Goal: Task Accomplishment & Management: Manage account settings

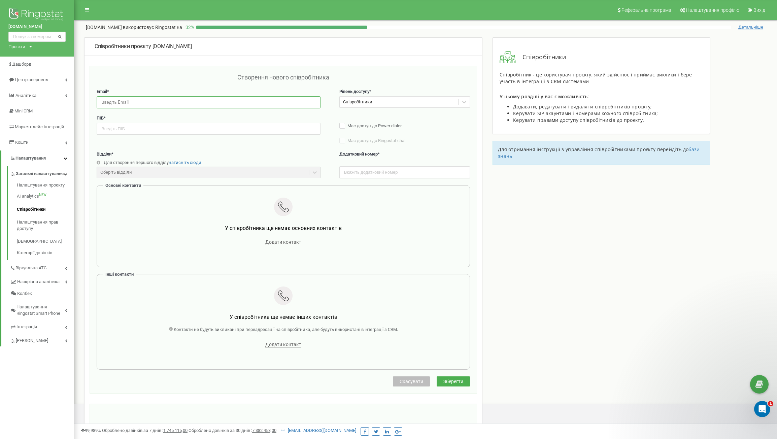
paste input "[EMAIL_ADDRESS][DOMAIN_NAME]"
type input "[EMAIL_ADDRESS][DOMAIN_NAME]"
click at [140, 131] on input "text" at bounding box center [209, 129] width 224 height 12
click at [305, 132] on input "text" at bounding box center [209, 129] width 224 height 12
paste input "Куташова Яна"
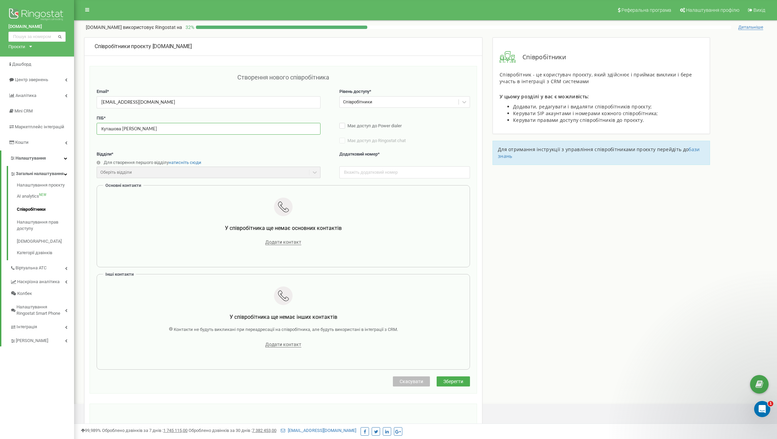
type input "Куташова Яна Сергіївна"
click at [411, 102] on div "Співробітники" at bounding box center [399, 102] width 119 height 10
click at [170, 172] on div "Оберіть відділи" at bounding box center [209, 172] width 224 height 11
click at [461, 381] on span "Зберегти" at bounding box center [453, 381] width 20 height 5
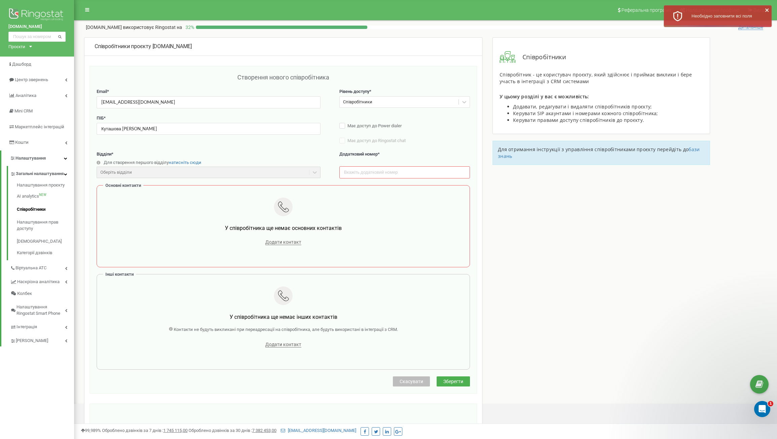
click at [128, 206] on div at bounding box center [283, 208] width 353 height 20
click at [378, 171] on input "text" at bounding box center [404, 172] width 131 height 12
click at [356, 169] on input "text" at bounding box center [404, 172] width 131 height 12
type input "106"
click at [459, 381] on span "Зберегти" at bounding box center [453, 381] width 20 height 5
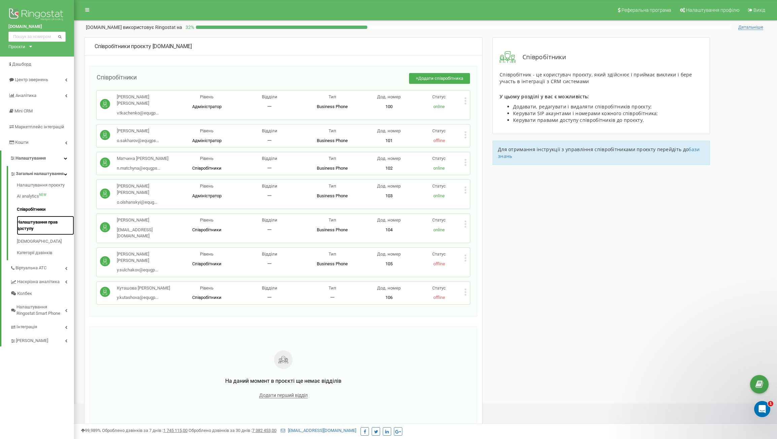
click at [24, 231] on link "Налаштування прав доступу" at bounding box center [45, 225] width 57 height 19
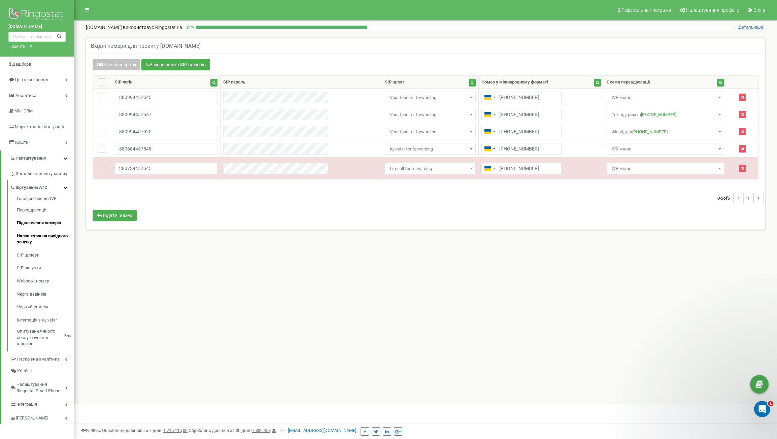
scroll to position [2, 0]
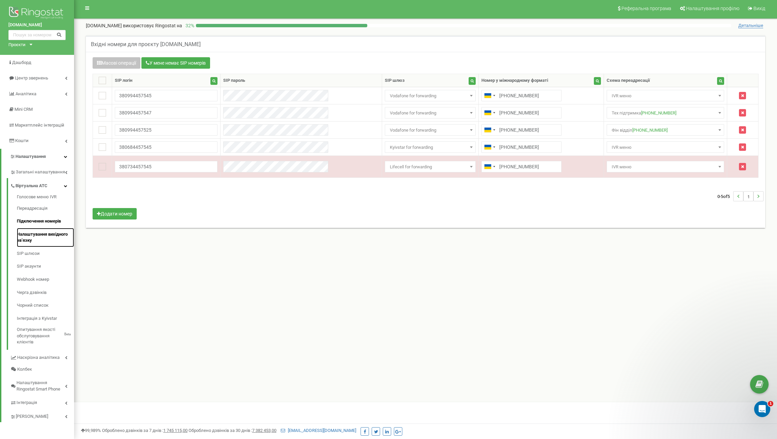
click at [47, 232] on link "Налаштування вихідного зв’язку" at bounding box center [45, 237] width 57 height 19
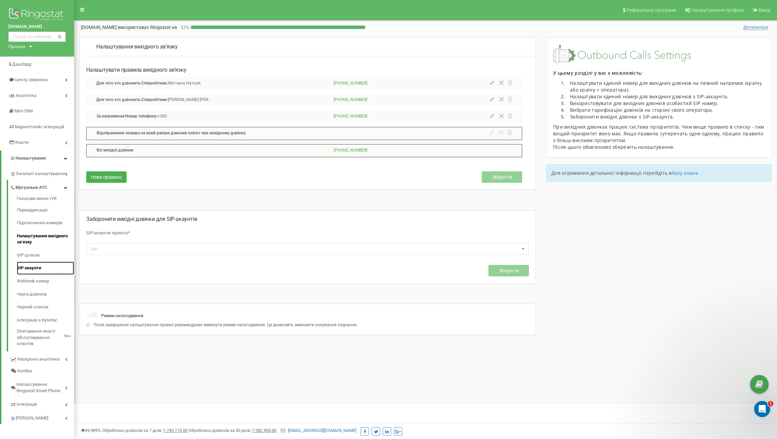
click at [34, 267] on link "SIP акаунти" at bounding box center [45, 268] width 57 height 13
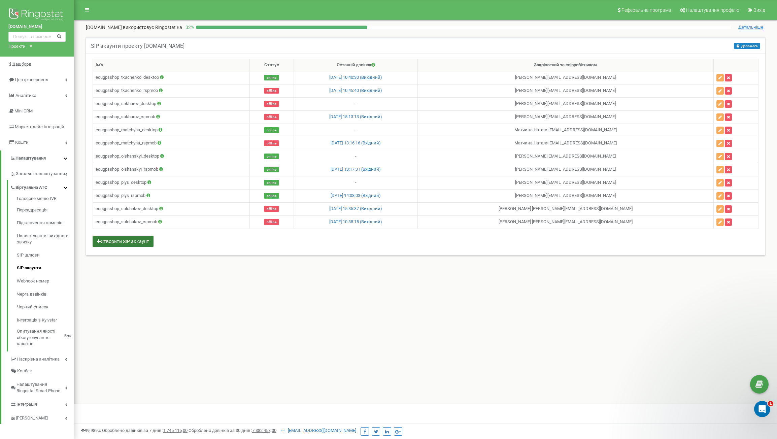
click at [138, 240] on button "Створити SIP аккаунт" at bounding box center [123, 241] width 61 height 11
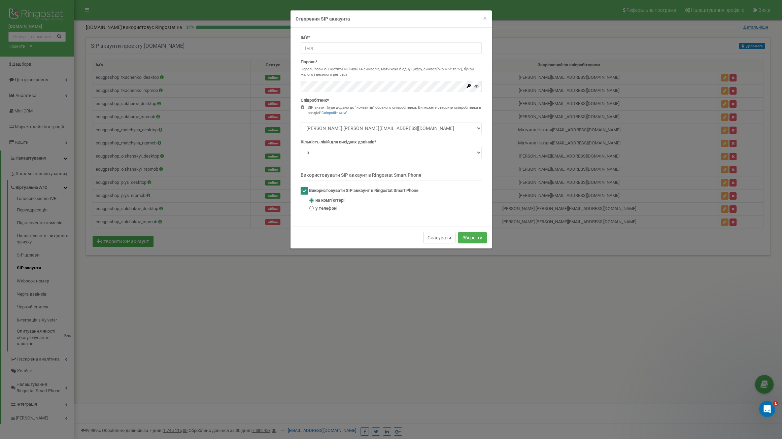
click at [435, 240] on button "Скасувати" at bounding box center [439, 237] width 32 height 11
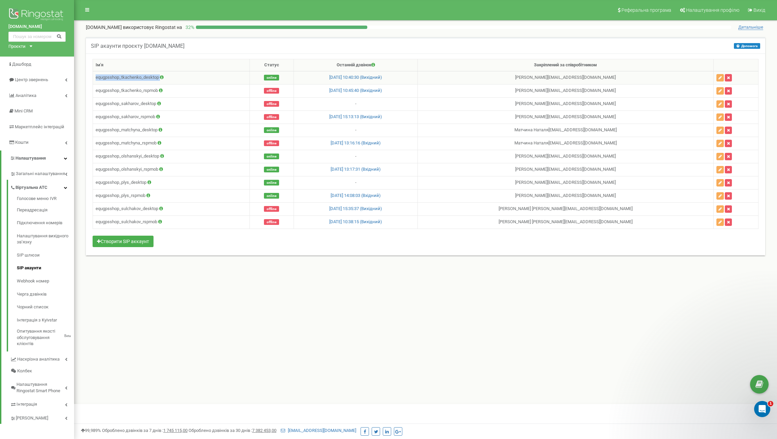
drag, startPoint x: 96, startPoint y: 77, endPoint x: 166, endPoint y: 79, distance: 70.1
click at [166, 79] on td "equgpsshop_tkachenko_desktop" at bounding box center [171, 77] width 157 height 13
copy td "equgpsshop_tkachenko_desktop"
click at [242, 303] on div "Реферальна програма Налаштування профілю Вихід equgps.shop використовує Ringost…" at bounding box center [425, 202] width 703 height 404
click at [134, 241] on button "Створити SIP аккаунт" at bounding box center [123, 241] width 61 height 11
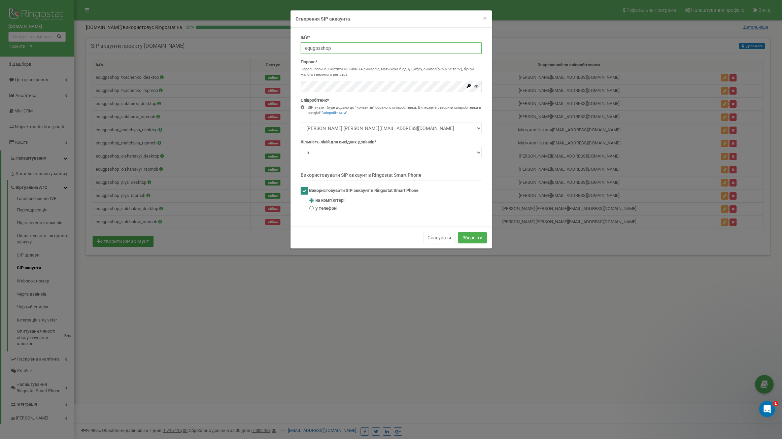
click at [345, 47] on input "equgpsshop_" at bounding box center [391, 47] width 181 height 11
paste input "equgpsshop_kutashova_desktop"
type input "equgpsshop_equgpsshop_kutashova_desktop"
drag, startPoint x: 413, startPoint y: 46, endPoint x: 249, endPoint y: 37, distance: 163.9
click at [249, 37] on div "× Close Створення SIP аккаунта Ім'я* equgpsshop_equgpsshop_kutashova_desktop Па…" at bounding box center [391, 219] width 782 height 439
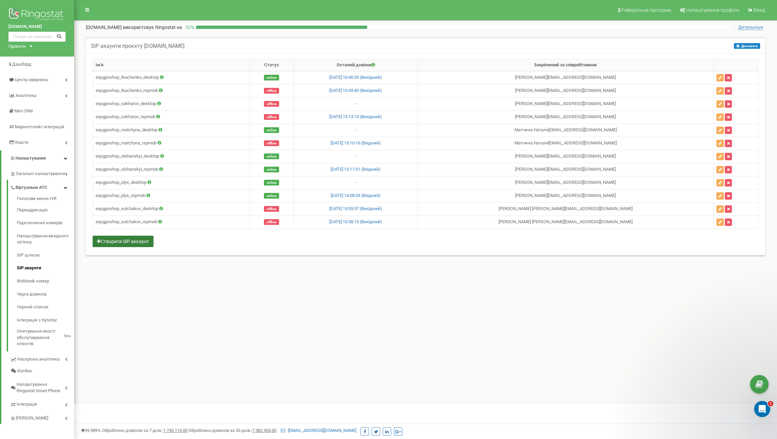
click at [124, 242] on button "Створити SIP аккаунт" at bounding box center [123, 241] width 61 height 11
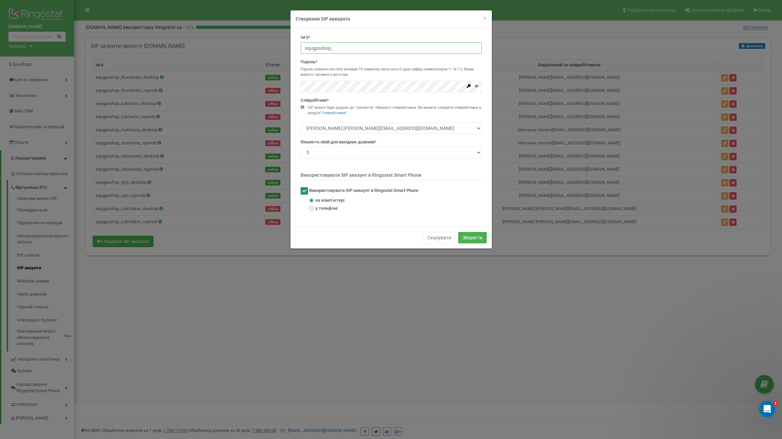
click at [323, 47] on input "equgpsshop_" at bounding box center [391, 47] width 181 height 11
drag, startPoint x: 345, startPoint y: 48, endPoint x: 302, endPoint y: 45, distance: 43.5
click at [302, 45] on input "equgpsshop_" at bounding box center [391, 47] width 181 height 11
paste input "kutashova_desktop"
click at [386, 48] on input "equgpsshop_kutashova_desktop" at bounding box center [391, 47] width 181 height 11
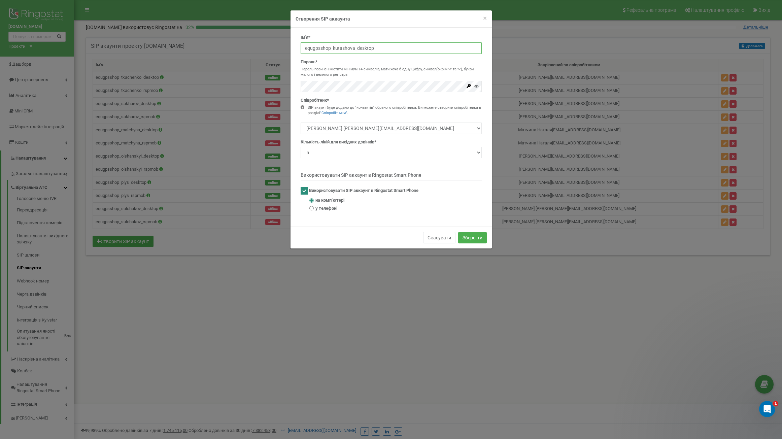
type input "equgpsshop_kutashova_desktop"
click at [467, 84] on div "Згенеруйте надійний пароль Ringostat створить пароль, який відповідає усім вимо…" at bounding box center [391, 86] width 181 height 11
click at [468, 86] on icon at bounding box center [469, 86] width 4 height 4
click at [280, 85] on div "× Close Створення SIP аккаунта Ім'я* equgpsshop_kutashova_desktop Пароль* Парол…" at bounding box center [391, 219] width 782 height 439
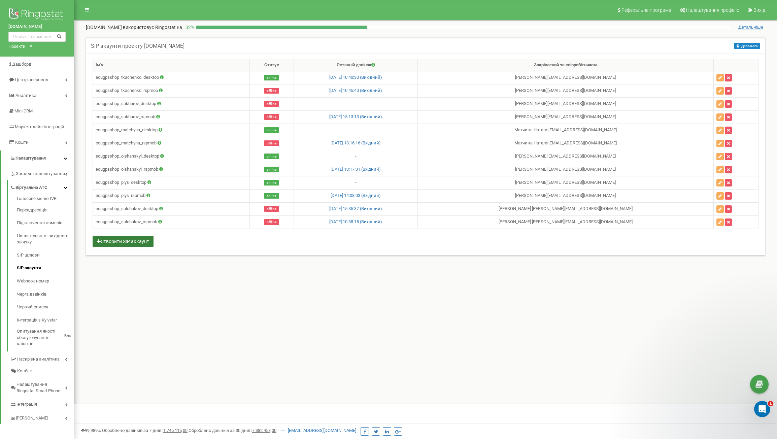
click at [133, 240] on button "Створити SIP аккаунт" at bounding box center [123, 241] width 61 height 11
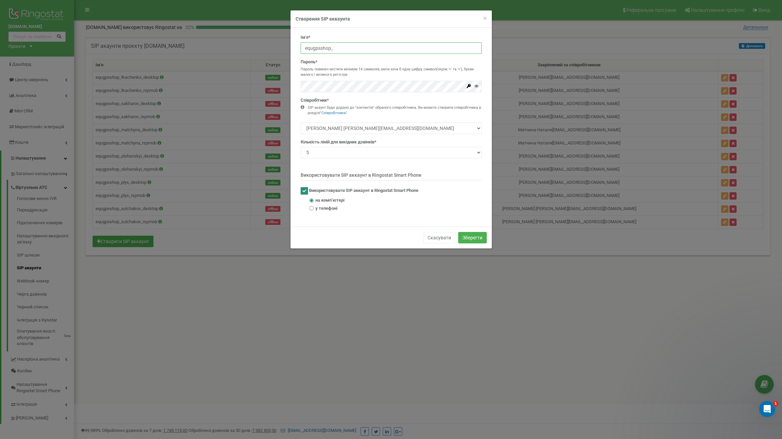
click at [349, 45] on input "equgpsshop_" at bounding box center [391, 47] width 181 height 11
paste input "equgpsshop_kutashova_desktop"
drag, startPoint x: 422, startPoint y: 48, endPoint x: 301, endPoint y: 46, distance: 120.9
click at [301, 46] on input "equgpsshop_equgpsshop_kutashova_desktop" at bounding box center [391, 47] width 181 height 11
paste input "text"
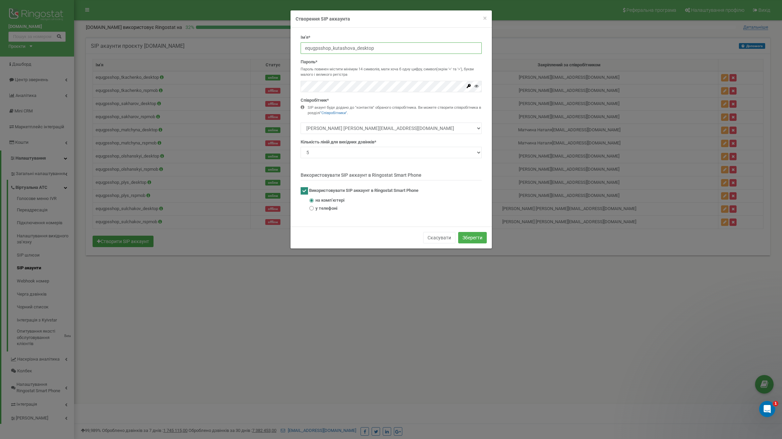
type input "equgpsshop_kutashova_desktop"
click at [469, 87] on icon at bounding box center [469, 86] width 4 height 4
click at [392, 129] on select "Ткаченко Валентин v.tkachenko@equgps.com Сахаров Олександр o.sakharov@equgps.co…" at bounding box center [391, 128] width 181 height 11
select select "496206"
click at [301, 123] on select "Ткаченко Валентин v.tkachenko@equgps.com Сахаров Олександр o.sakharov@equgps.co…" at bounding box center [391, 128] width 181 height 11
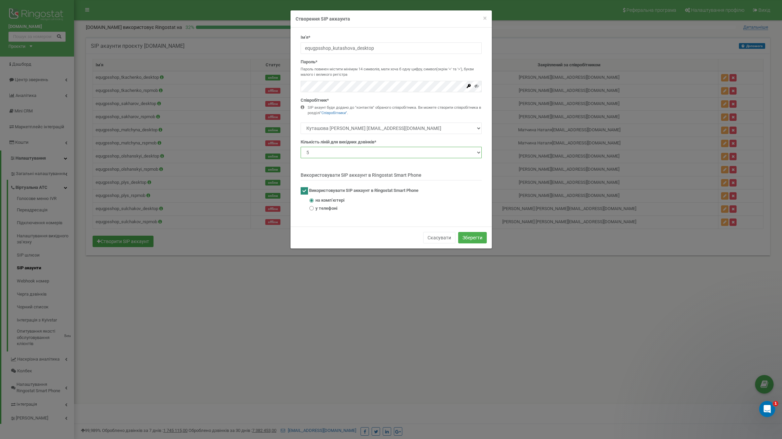
click at [373, 151] on select "1 2 3 4 5 10 20 50 100" at bounding box center [391, 152] width 181 height 11
click at [470, 238] on button "Зберегти" at bounding box center [472, 237] width 29 height 11
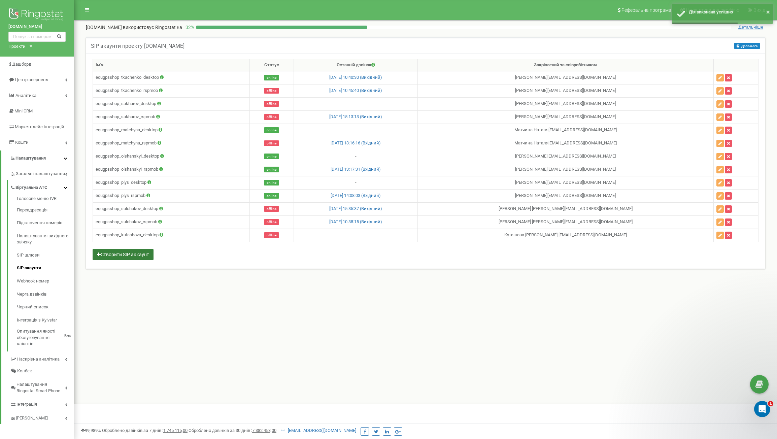
click at [140, 253] on button "Створити SIP аккаунт" at bounding box center [123, 254] width 61 height 11
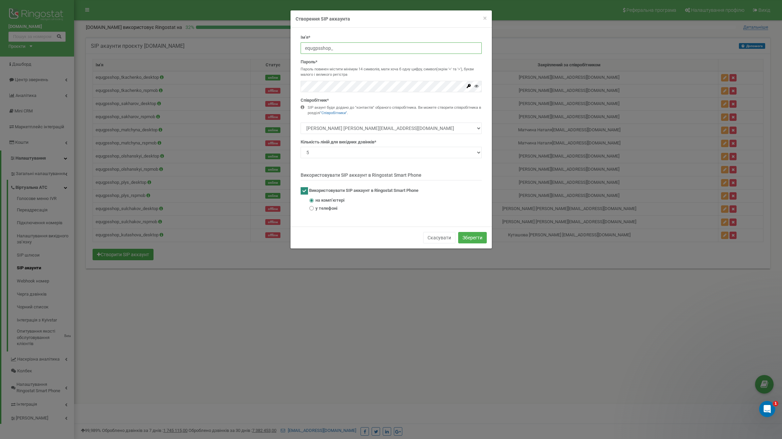
click at [312, 51] on input "equgpsshop_" at bounding box center [391, 47] width 181 height 11
drag, startPoint x: 334, startPoint y: 50, endPoint x: 299, endPoint y: 50, distance: 35.0
click at [299, 50] on div "Ім'я* equgpsshop_ Пароль* Пароль повинен містити мінімум 14 символів, мати хоча…" at bounding box center [391, 125] width 191 height 182
paste input "kutashova_rspmob"
type input "equgpsshop_kutashova_rspmob"
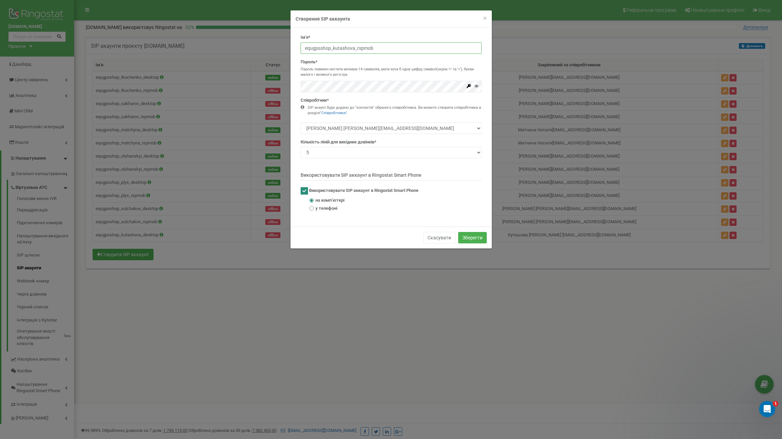
drag, startPoint x: 394, startPoint y: 46, endPoint x: 288, endPoint y: 48, distance: 105.4
click at [288, 48] on div "× Close Створення SIP аккаунта Ім'я* equgpsshop_kutashova_rspmob Пароль* Пароль…" at bounding box center [391, 219] width 782 height 439
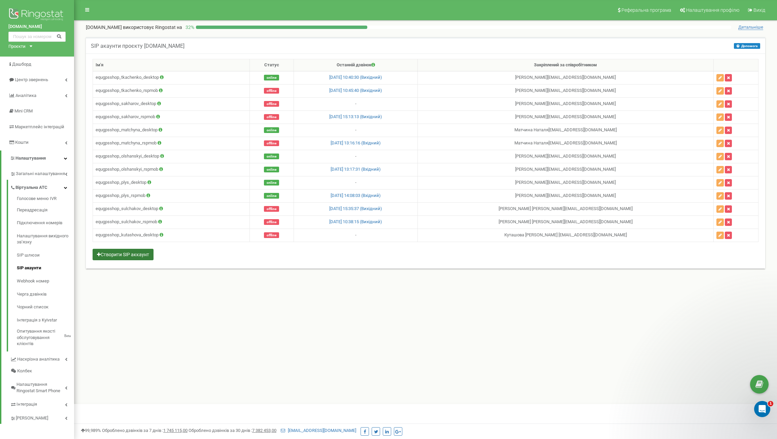
click at [117, 255] on button "Створити SIP аккаунт" at bounding box center [123, 254] width 61 height 11
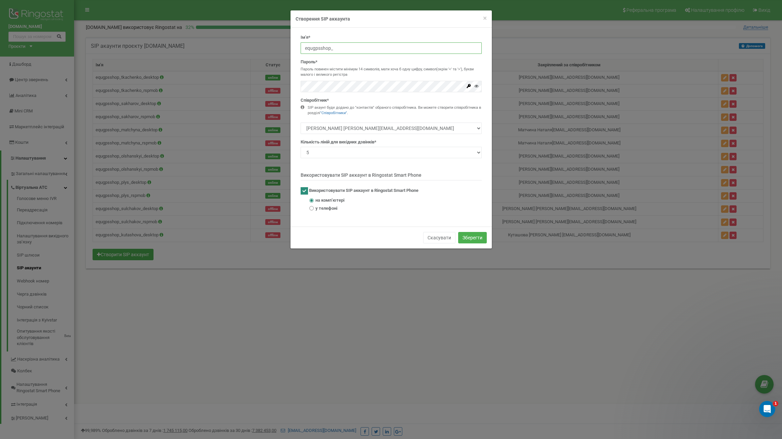
click at [332, 48] on input "equgpsshop_" at bounding box center [391, 47] width 181 height 11
paste input "equgpsshop_kutashova_rspmob"
drag, startPoint x: 423, startPoint y: 46, endPoint x: 301, endPoint y: 46, distance: 122.2
click at [301, 46] on input "equgpsshop_equgpsshop_kutashova_rspmob" at bounding box center [391, 47] width 181 height 11
paste input "text"
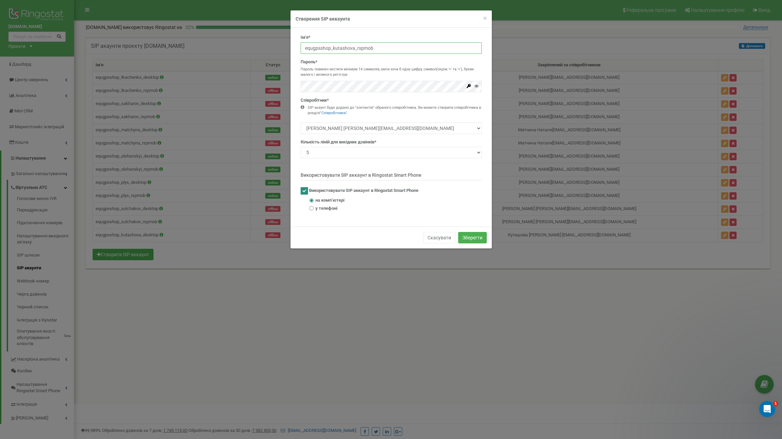
type input "equgpsshop_kutashova_rspmob"
click at [467, 85] on div "* Необхідно заповнити Згенеруйте надійний пароль Ringostat створить пароль, яки…" at bounding box center [391, 86] width 181 height 11
click at [469, 85] on div "* Необхідно заповнити" at bounding box center [469, 77] width 40 height 17
click at [471, 87] on icon at bounding box center [468, 86] width 5 height 5
click at [332, 208] on span "у телефоні" at bounding box center [327, 208] width 22 height 6
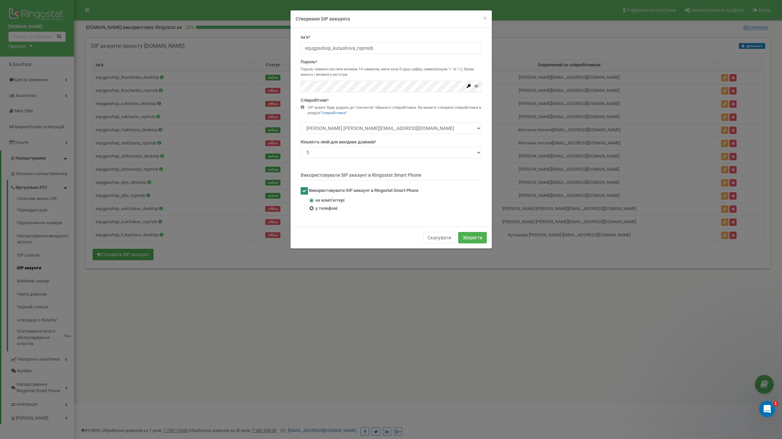
click at [314, 208] on input "у телефоні" at bounding box center [311, 208] width 4 height 4
radio input "true"
click at [478, 236] on button "Зберегти" at bounding box center [472, 237] width 29 height 11
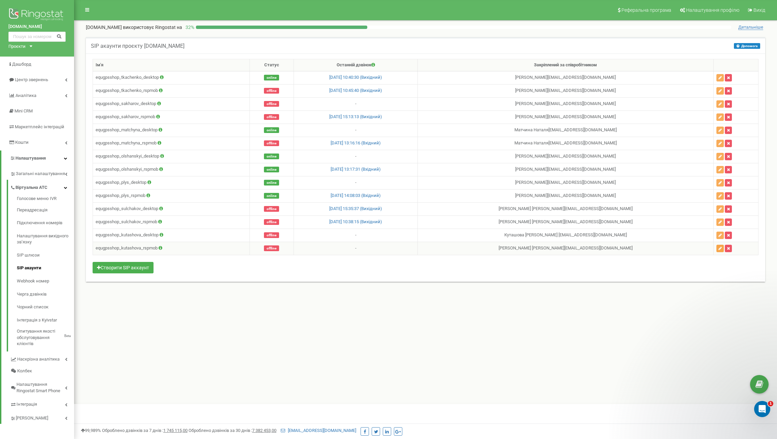
click at [720, 250] on button "button" at bounding box center [720, 248] width 7 height 7
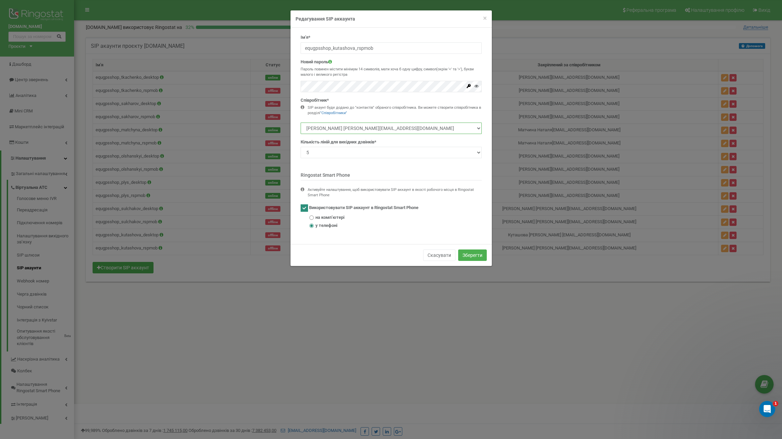
click at [461, 128] on select "Ткаченко Валентин v.tkachenko@equgps.com Сахаров Олександр o.sakharov@equgps.co…" at bounding box center [391, 128] width 181 height 11
select select "496206"
click at [301, 123] on select "Ткаченко Валентин v.tkachenko@equgps.com Сахаров Олександр o.sakharov@equgps.co…" at bounding box center [391, 128] width 181 height 11
click at [470, 254] on button "Зберегти" at bounding box center [472, 255] width 29 height 11
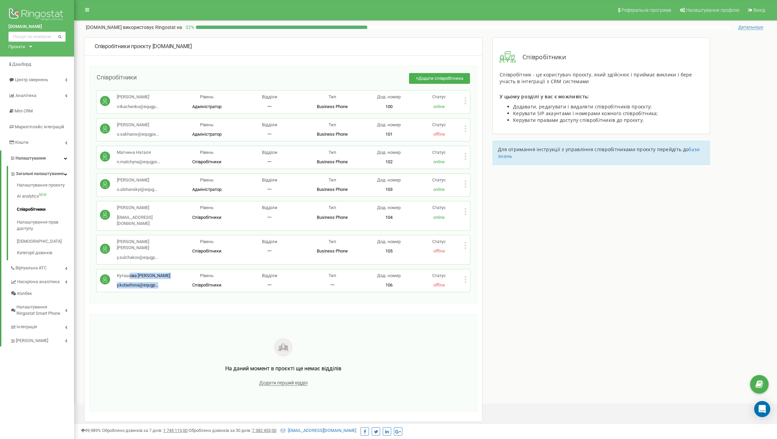
drag, startPoint x: 176, startPoint y: 260, endPoint x: 128, endPoint y: 260, distance: 47.8
click at [128, 269] on div "Куташова Яна Сергіївна y.kutashova@equgp... y.kutashova@equgps.com Рівень Співр…" at bounding box center [283, 280] width 373 height 23
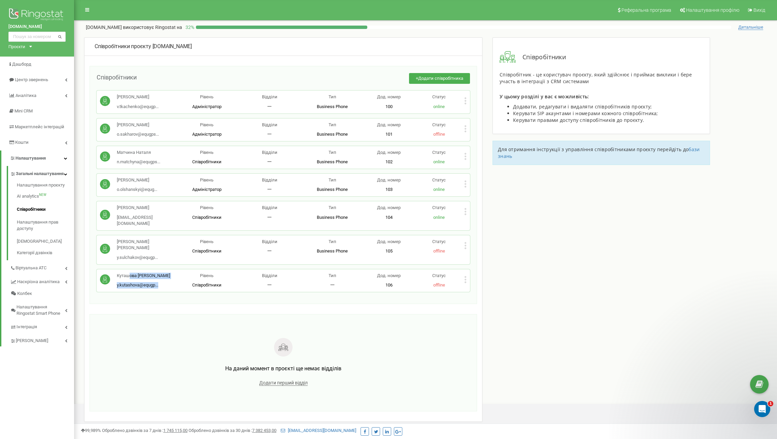
click at [156, 273] on p "Куташова Яна Сергіївна" at bounding box center [143, 276] width 53 height 6
drag, startPoint x: 118, startPoint y: 261, endPoint x: 169, endPoint y: 277, distance: 54.0
click at [169, 277] on div "Куташова Яна Сергіївна y.kutashova@equgp... y.kutashova@equgps.com Рівень Співр…" at bounding box center [283, 280] width 373 height 23
click at [156, 273] on p "Куташова Яна Сергіївна" at bounding box center [143, 276] width 53 height 6
drag, startPoint x: 117, startPoint y: 262, endPoint x: 170, endPoint y: 263, distance: 53.6
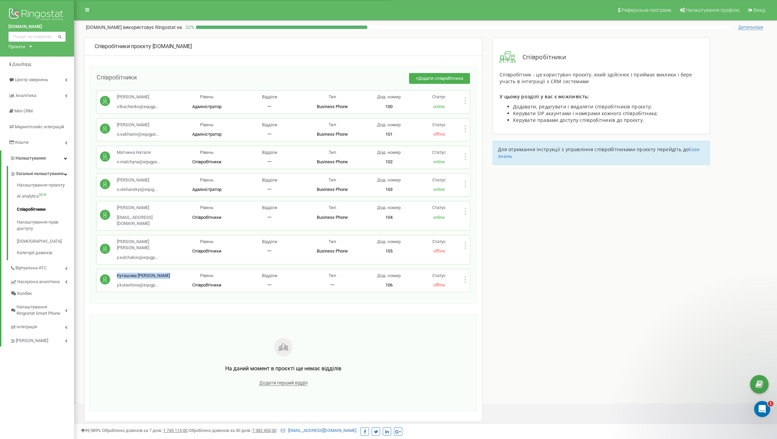
click at [170, 273] on div "Куташова Яна Сергіївна y.kutashova@equgp... y.kutashova@equgps.com" at bounding box center [137, 281] width 75 height 16
copy p "Куташова Яна Сергіївна"
drag, startPoint x: 190, startPoint y: 316, endPoint x: 182, endPoint y: 298, distance: 19.6
click at [190, 321] on div "На даний момент в проєкті ще немає відділів Додати перший відділ" at bounding box center [283, 362] width 373 height 83
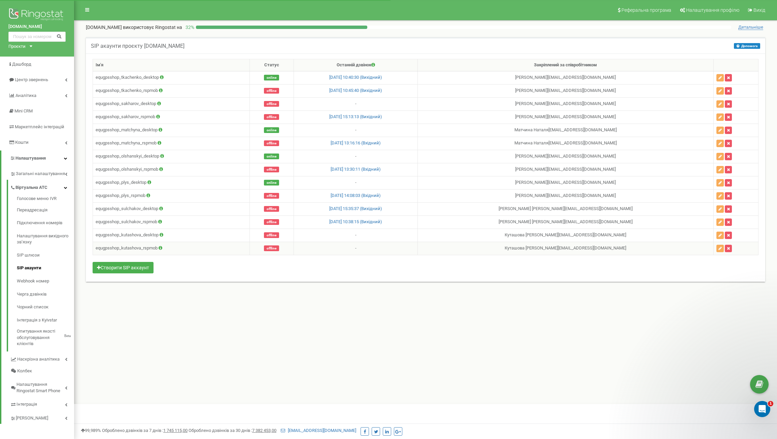
click at [162, 247] on icon at bounding box center [161, 248] width 4 height 4
click at [36, 257] on link "SIP шлюзи" at bounding box center [45, 255] width 57 height 13
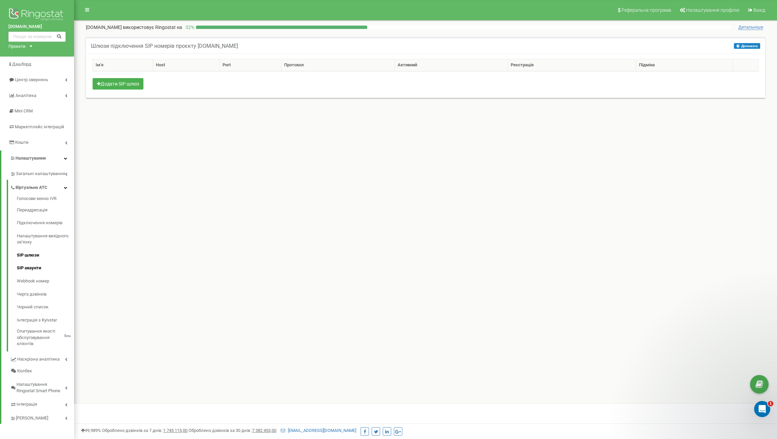
scroll to position [2, 0]
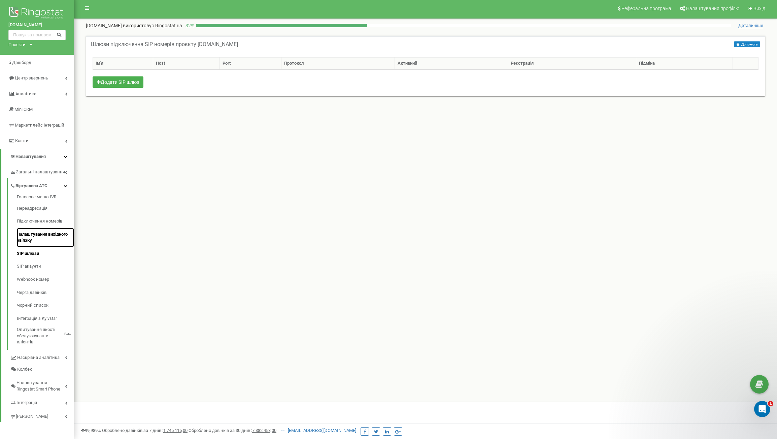
click at [31, 235] on link "Налаштування вихідного зв’язку" at bounding box center [45, 237] width 57 height 19
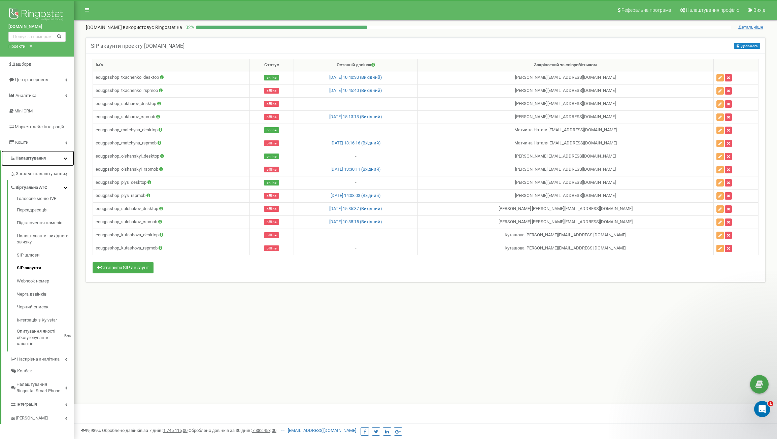
click at [27, 159] on span "Налаштування" at bounding box center [30, 158] width 30 height 5
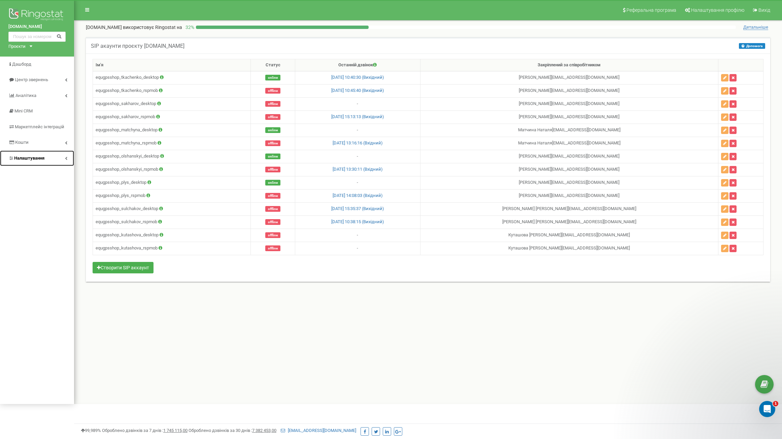
click at [28, 158] on span "Налаштування" at bounding box center [29, 158] width 30 height 5
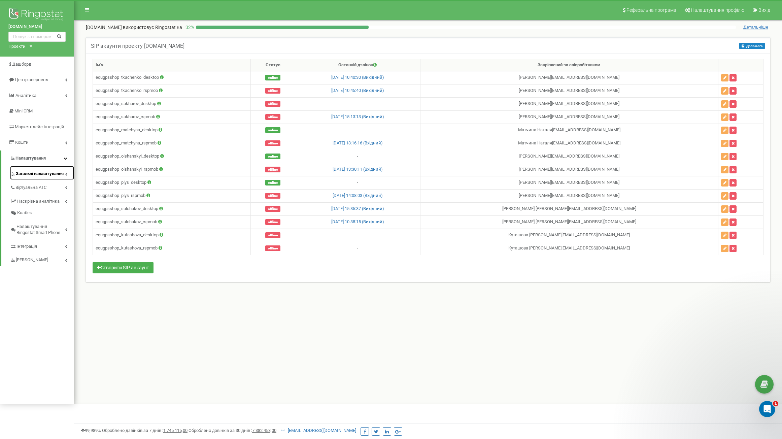
click at [26, 171] on span "Загальні налаштування" at bounding box center [40, 174] width 48 height 6
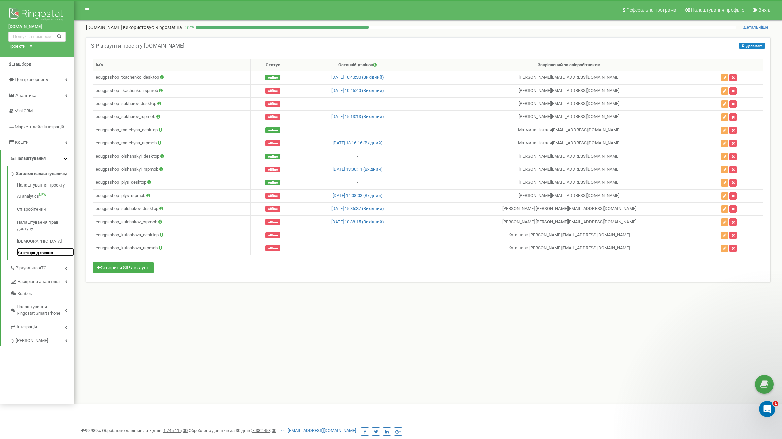
click at [29, 256] on link "Категорії дзвінків" at bounding box center [45, 252] width 57 height 8
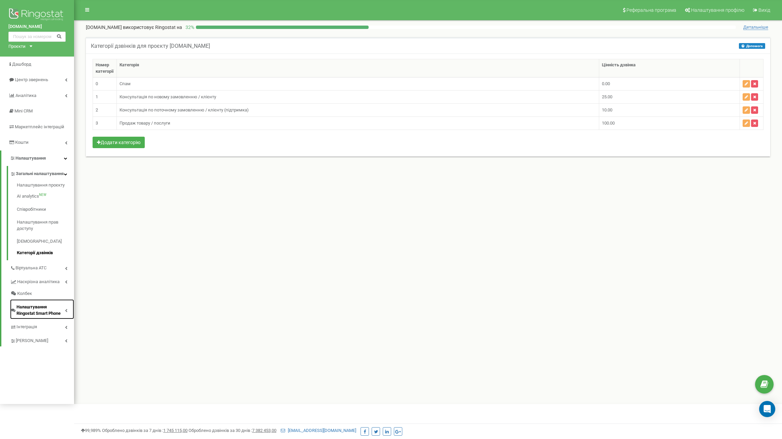
click at [23, 314] on span "Налаштування Ringostat Smart Phone" at bounding box center [41, 310] width 48 height 12
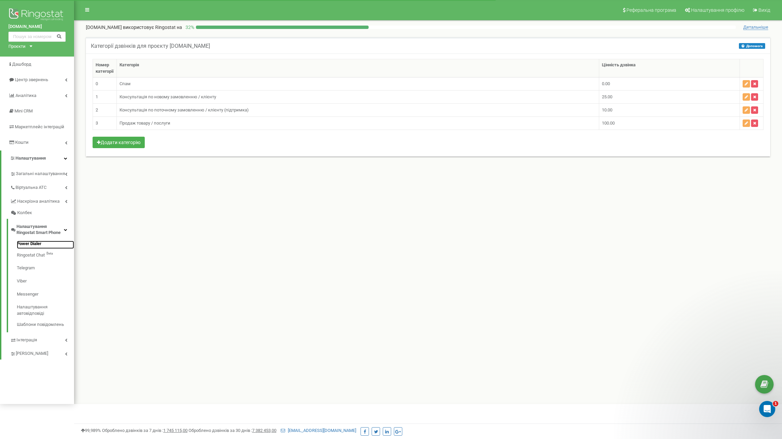
click at [37, 244] on link "Power Dialer" at bounding box center [45, 245] width 57 height 8
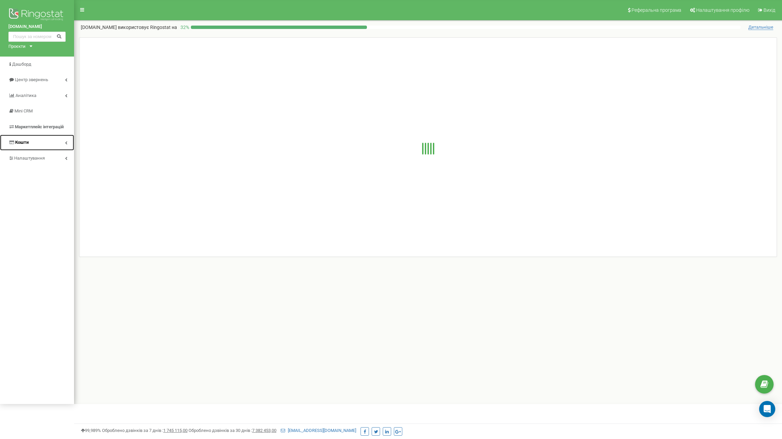
click at [31, 140] on link "Кошти" at bounding box center [37, 143] width 74 height 16
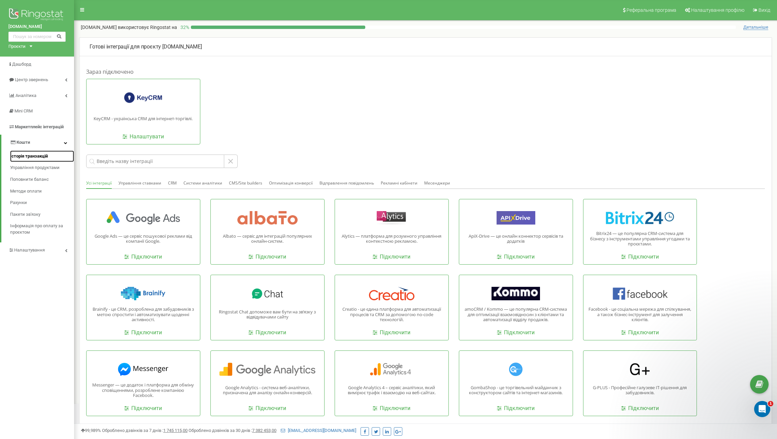
click at [39, 155] on span "Історія транзакцій" at bounding box center [29, 156] width 38 height 6
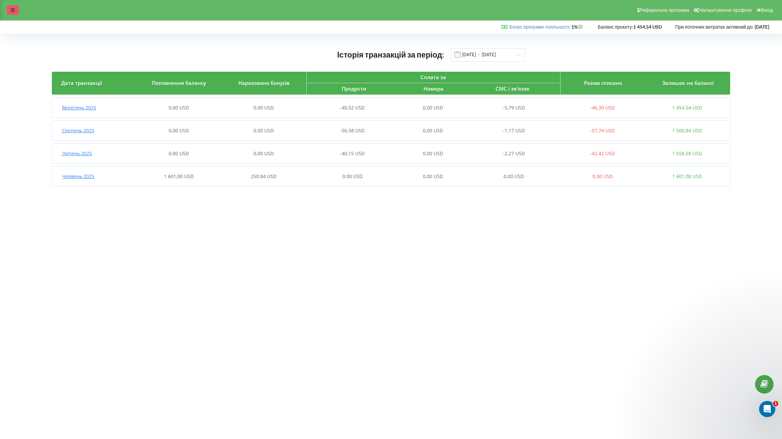
click at [8, 10] on div at bounding box center [13, 9] width 12 height 9
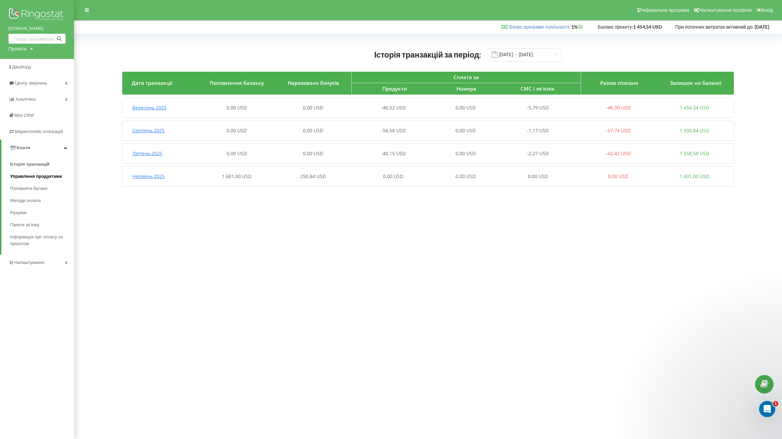
click at [39, 175] on span "Управління продуктами" at bounding box center [36, 176] width 52 height 7
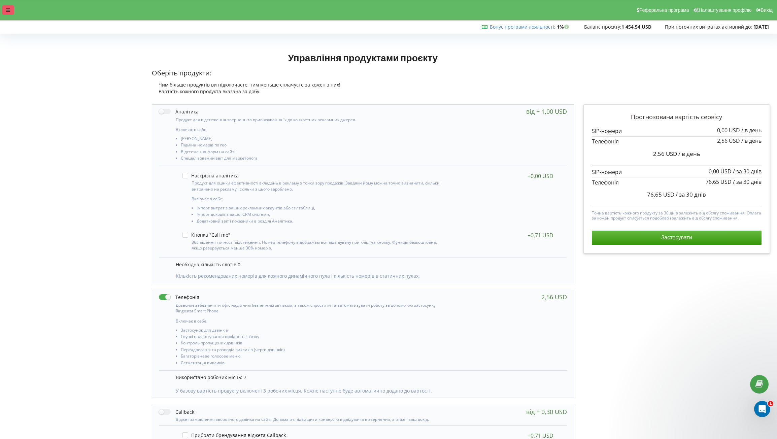
click at [12, 9] on div at bounding box center [8, 9] width 12 height 9
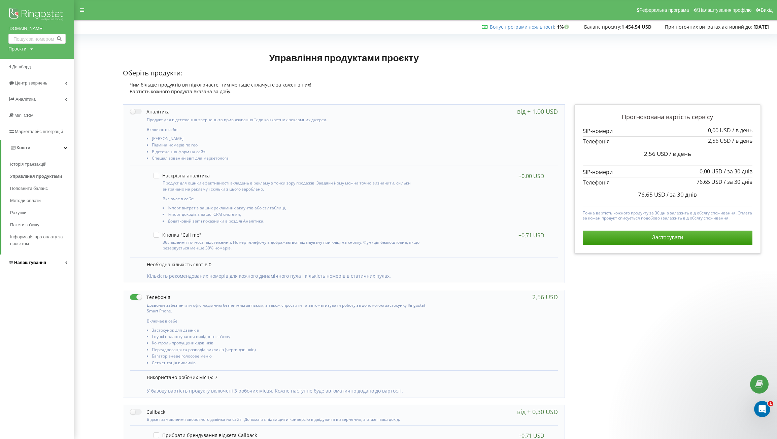
click at [64, 262] on link "Налаштування" at bounding box center [37, 263] width 74 height 16
click at [42, 187] on span "Загальні налаштування" at bounding box center [40, 185] width 49 height 13
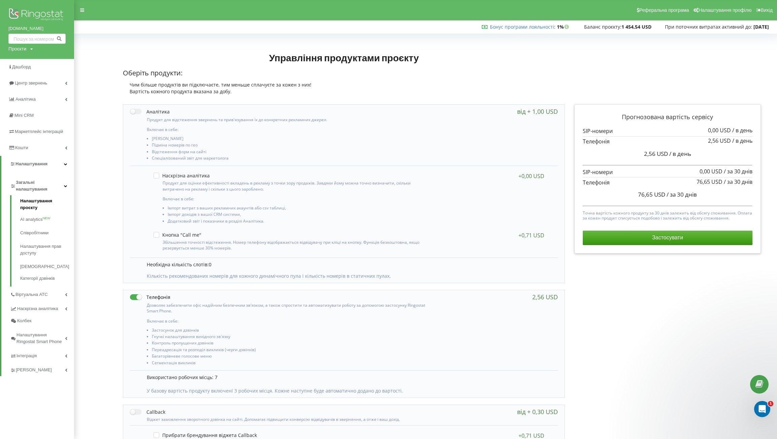
click at [56, 202] on link "Налаштування проєкту" at bounding box center [47, 205] width 54 height 15
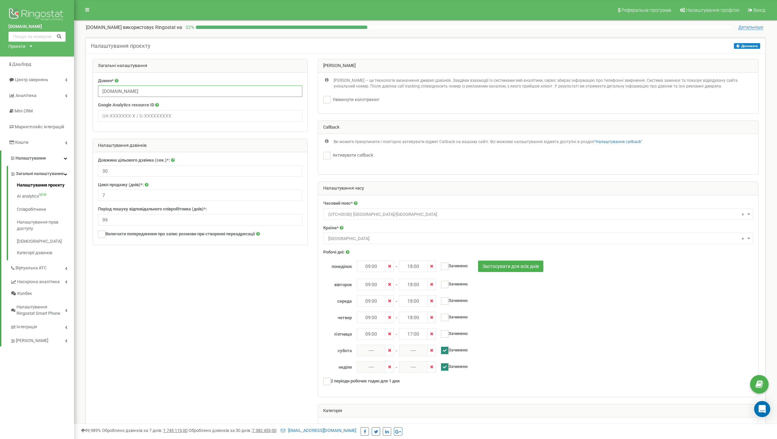
click at [151, 92] on input "[DOMAIN_NAME]" at bounding box center [200, 91] width 204 height 11
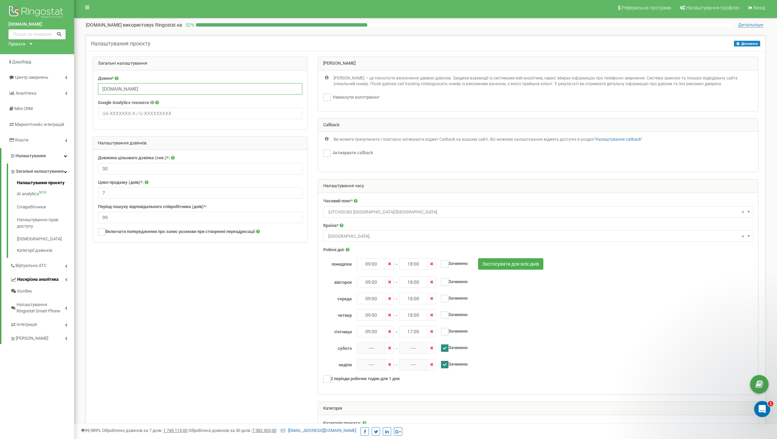
scroll to position [3, 0]
click at [56, 271] on link "Віртуальна АТС" at bounding box center [42, 265] width 64 height 14
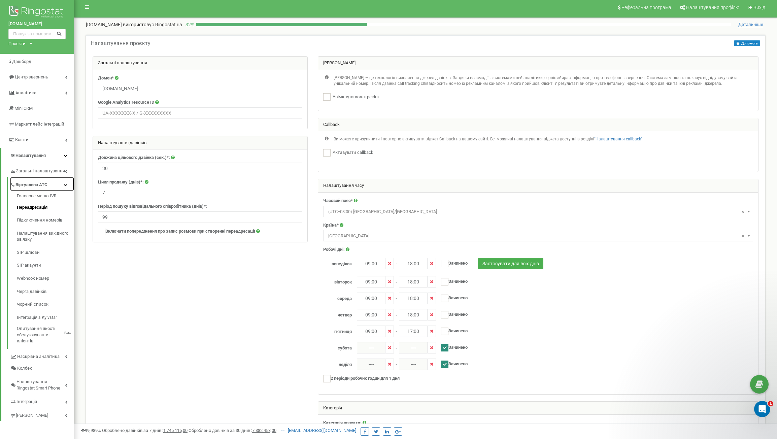
scroll to position [5, 0]
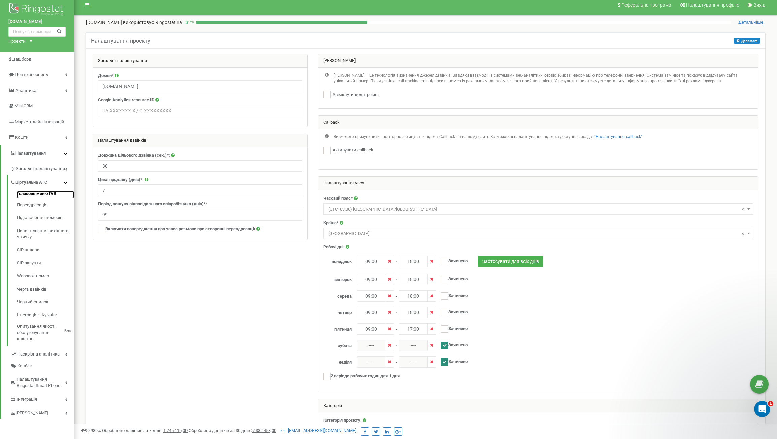
click at [54, 194] on link "Голосове меню IVR" at bounding box center [45, 195] width 57 height 8
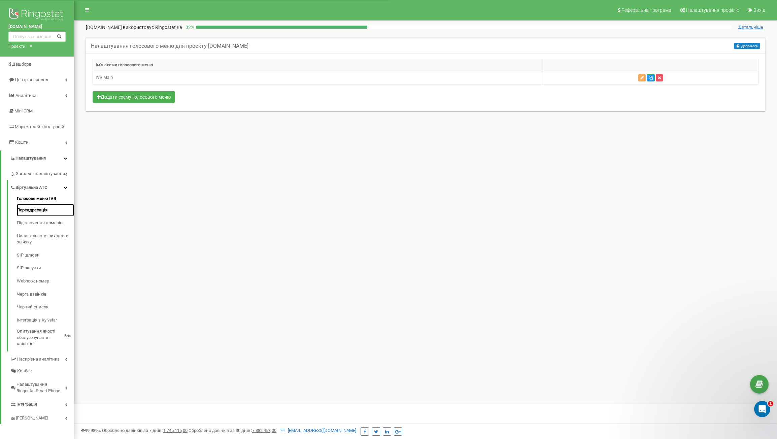
click at [33, 210] on link "Переадресація" at bounding box center [45, 210] width 57 height 13
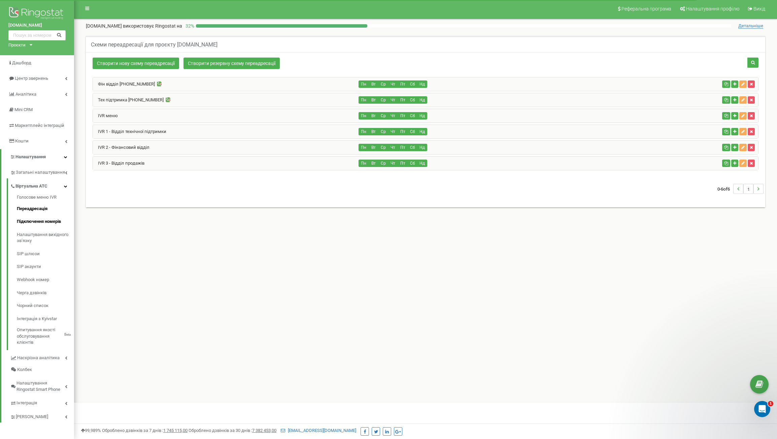
scroll to position [2, 0]
click at [49, 221] on link "Підключення номерів" at bounding box center [45, 221] width 57 height 13
click at [757, 409] on icon "Відкрити програму для спілкування Intercom" at bounding box center [761, 408] width 11 height 11
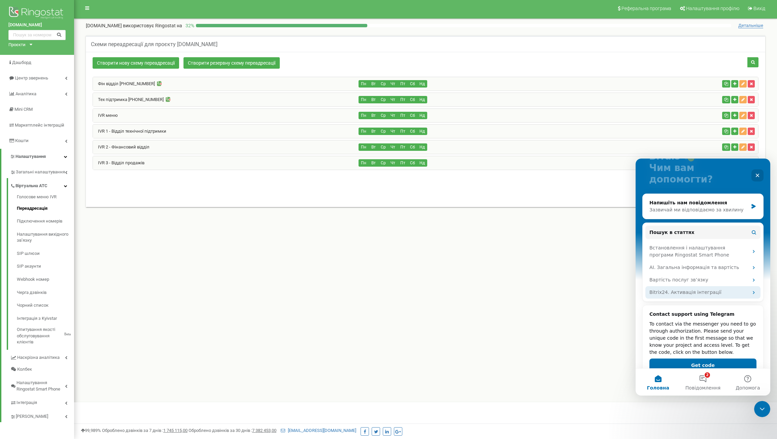
scroll to position [62, 0]
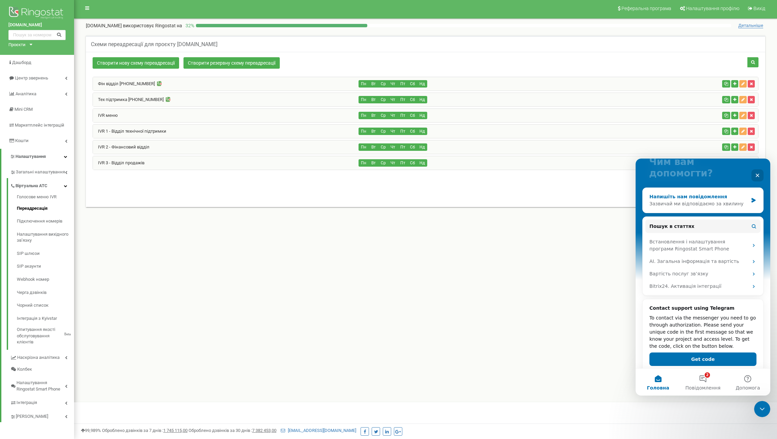
click at [732, 200] on div "Зазвичай ми відповідаємо за хвилину" at bounding box center [699, 203] width 99 height 7
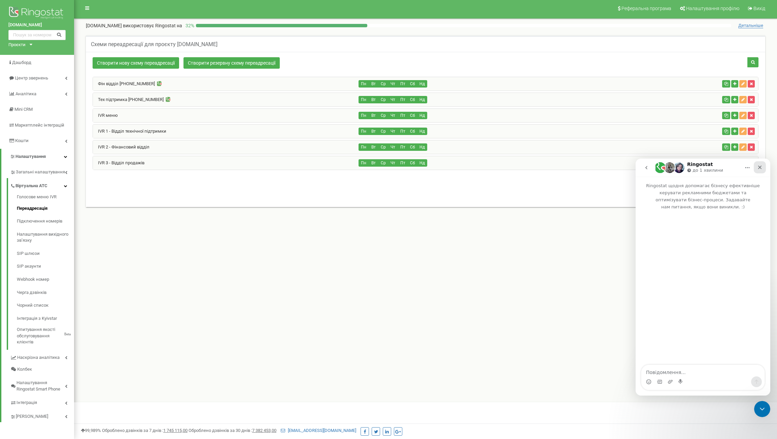
click at [762, 168] on icon "Закрити" at bounding box center [759, 167] width 5 height 5
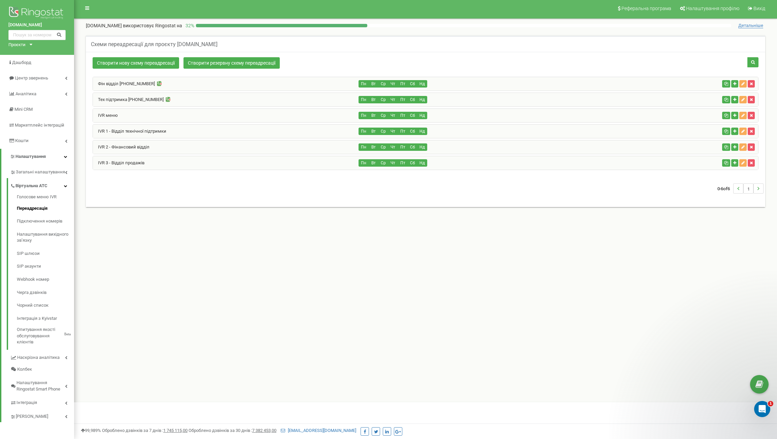
scroll to position [0, 0]
click at [23, 94] on span "Аналiтика" at bounding box center [25, 93] width 21 height 5
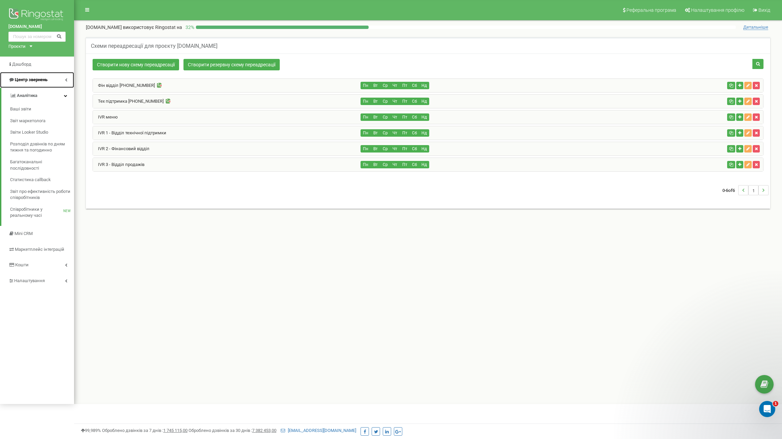
click at [34, 82] on span "Центр звернень" at bounding box center [31, 79] width 33 height 5
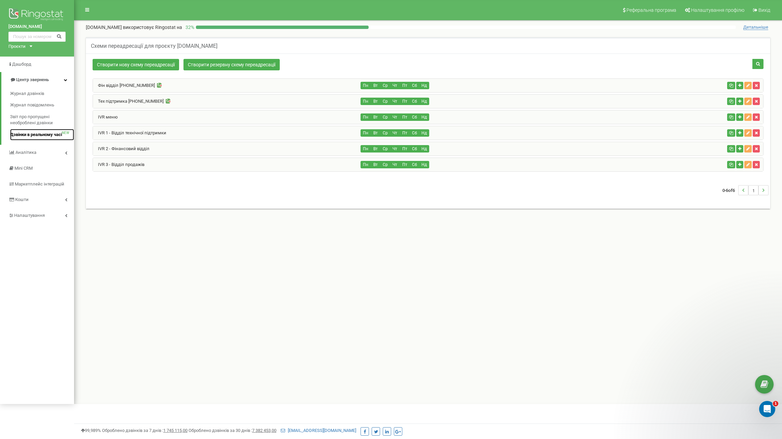
click at [33, 135] on span "Дзвінки в реальному часі" at bounding box center [36, 135] width 52 height 6
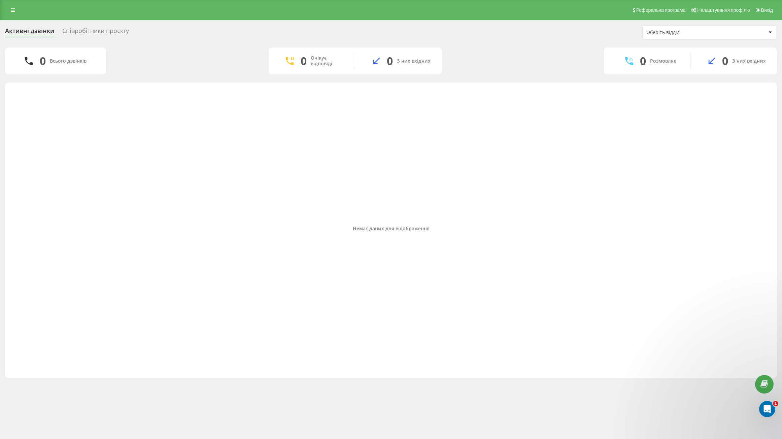
click at [662, 32] on div "Оберіть відділ" at bounding box center [687, 33] width 80 height 6
click at [81, 147] on div "Немає даних для відображення" at bounding box center [390, 229] width 761 height 286
click at [11, 6] on link at bounding box center [13, 9] width 12 height 9
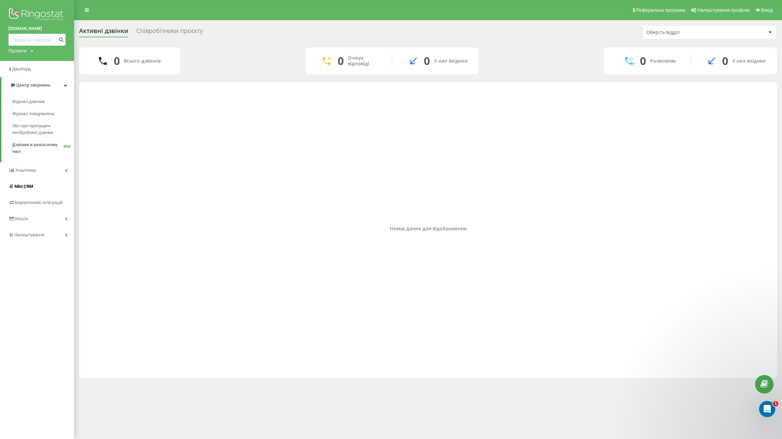
click at [35, 190] on link "Mini CRM" at bounding box center [37, 186] width 74 height 16
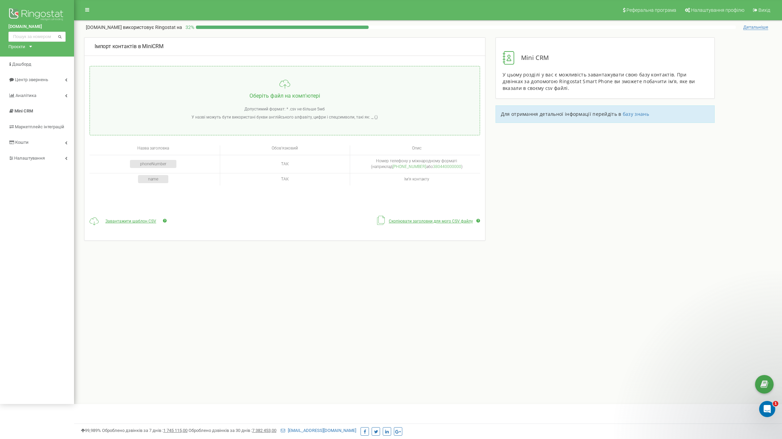
click at [26, 48] on div "Проєкти equgps.shop" at bounding box center [18, 46] width 21 height 6
click at [27, 46] on div "Проєкти equgps.shop" at bounding box center [18, 46] width 21 height 6
click at [33, 157] on span "Налаштування" at bounding box center [29, 158] width 30 height 5
click at [32, 187] on span "Віртуальна АТС" at bounding box center [31, 188] width 32 height 6
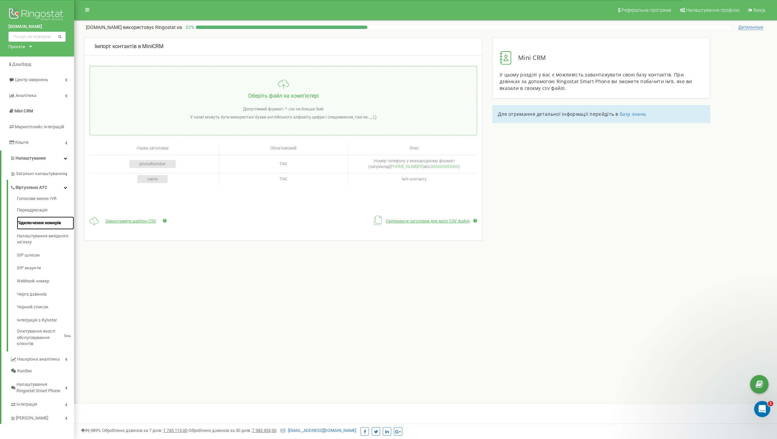
click at [28, 223] on link "Підключення номерів" at bounding box center [45, 223] width 57 height 13
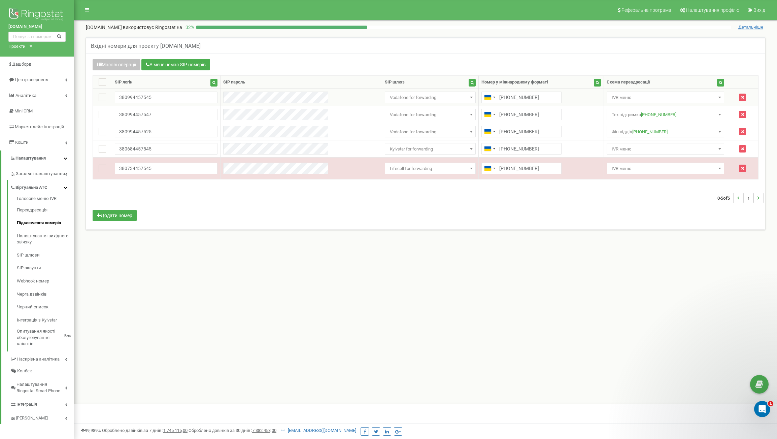
click at [611, 96] on span "IVR меню" at bounding box center [665, 97] width 113 height 9
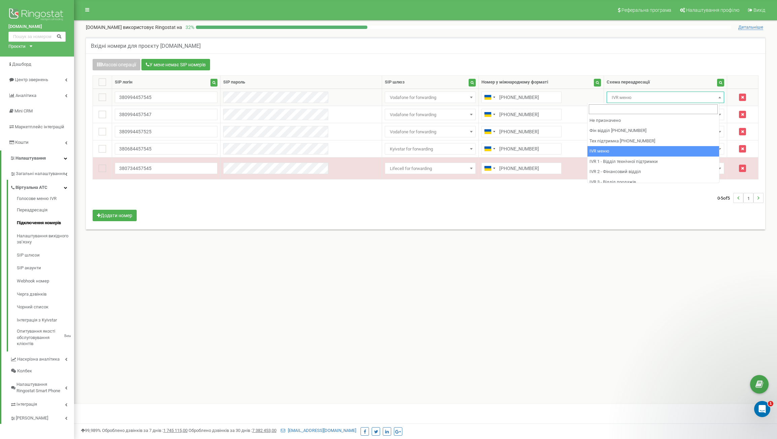
click at [611, 96] on span "IVR меню" at bounding box center [665, 97] width 113 height 9
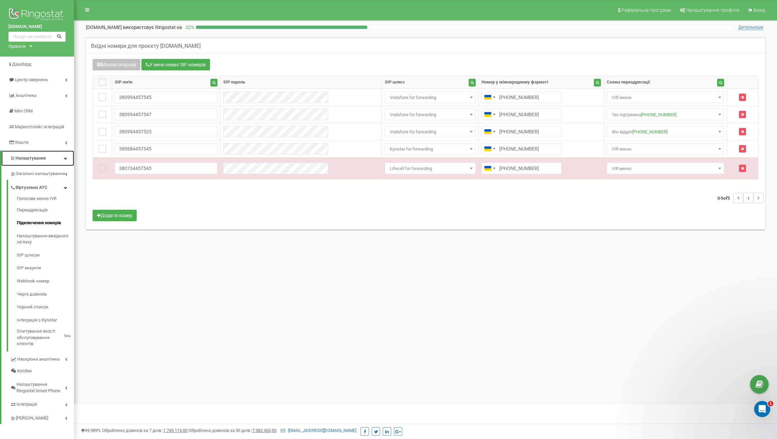
click at [50, 156] on link "Налаштування" at bounding box center [37, 159] width 73 height 16
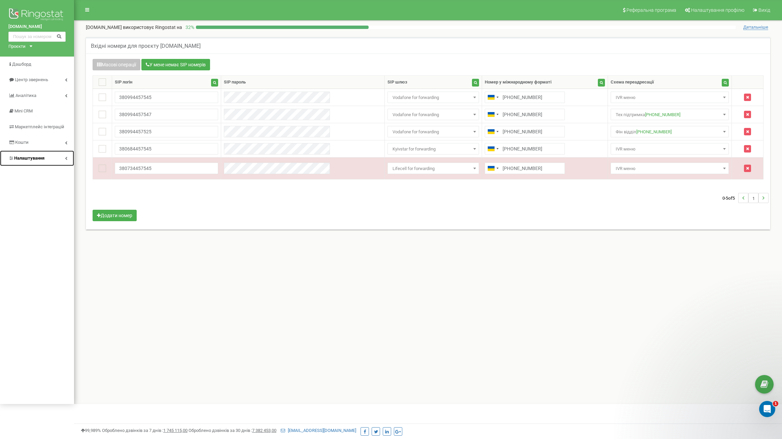
click at [50, 159] on link "Налаштування" at bounding box center [37, 159] width 74 height 16
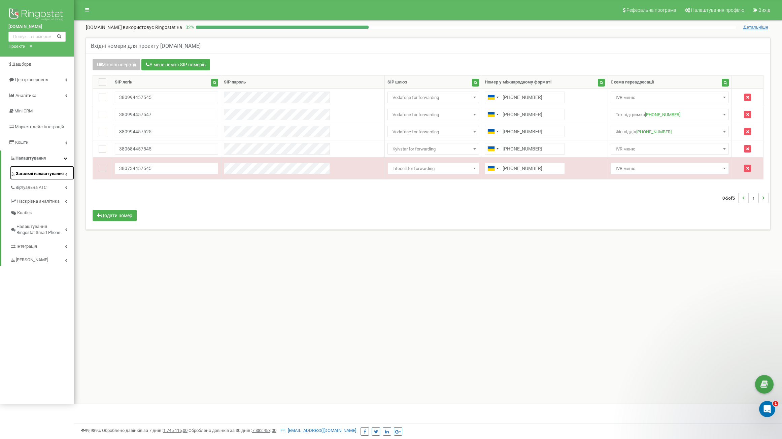
click at [50, 174] on span "Загальні налаштування" at bounding box center [40, 174] width 48 height 6
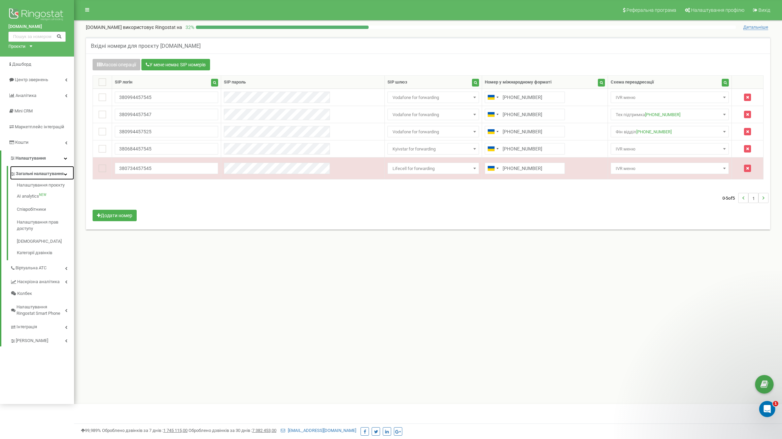
click at [50, 174] on span "Загальні налаштування" at bounding box center [40, 174] width 48 height 6
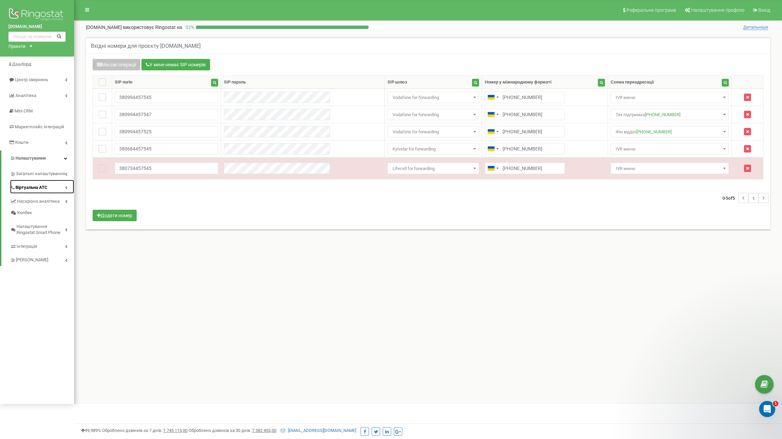
click at [50, 185] on link "Віртуальна АТС" at bounding box center [42, 187] width 64 height 14
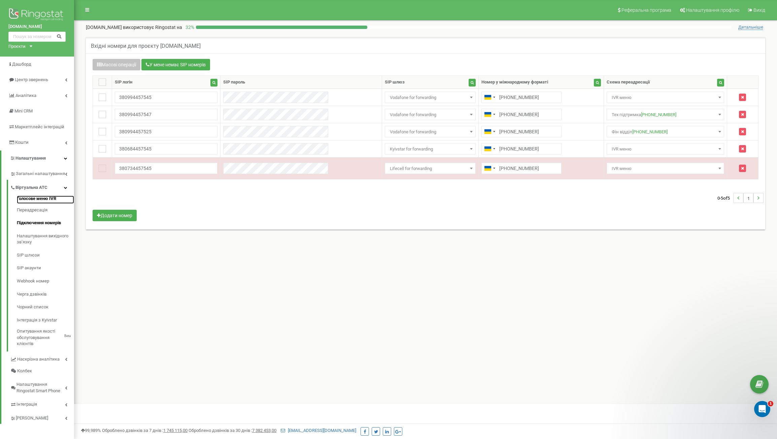
click at [50, 198] on link "Голосове меню IVR" at bounding box center [45, 200] width 57 height 8
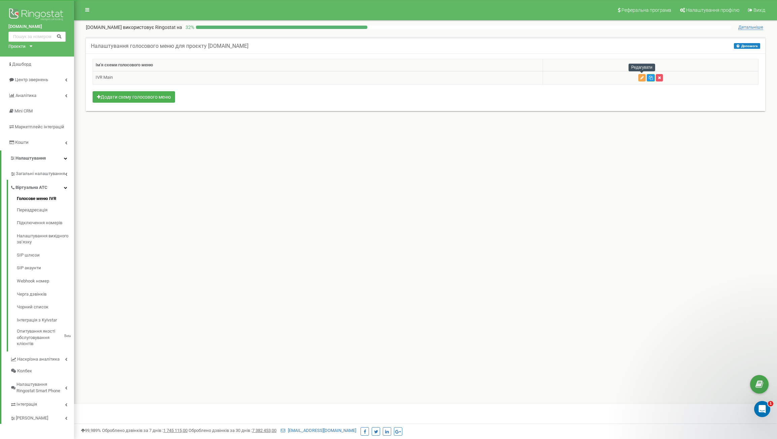
click at [644, 78] on button "button" at bounding box center [641, 77] width 7 height 7
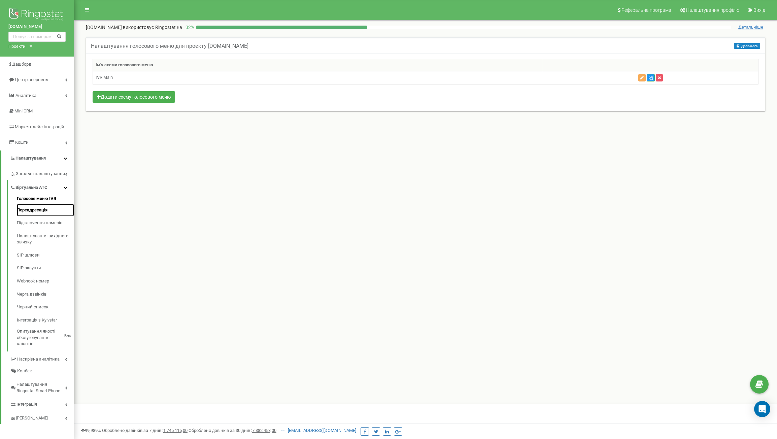
click at [39, 209] on link "Переадресація" at bounding box center [45, 210] width 57 height 13
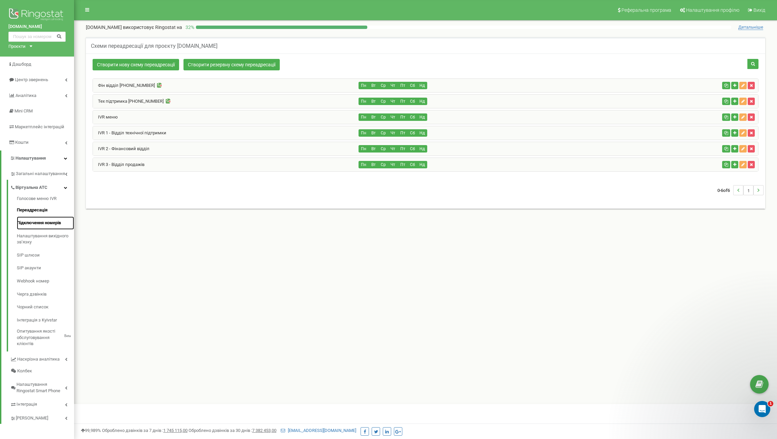
click at [37, 220] on link "Підключення номерів" at bounding box center [45, 223] width 57 height 13
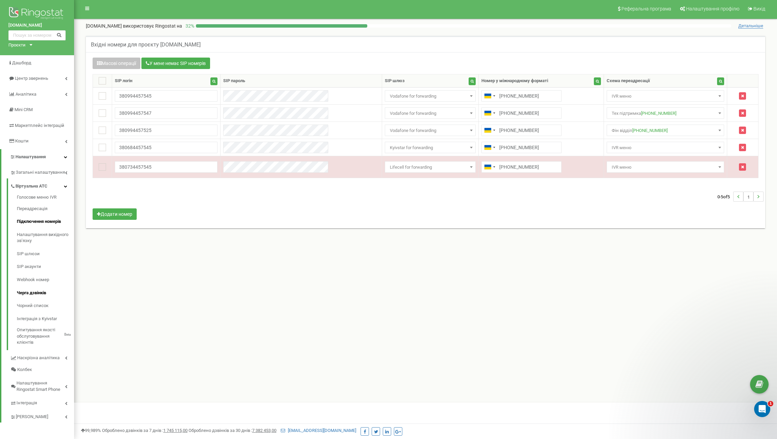
scroll to position [2, 0]
click at [41, 384] on span "Налаштування Ringostat Smart Phone" at bounding box center [41, 386] width 48 height 12
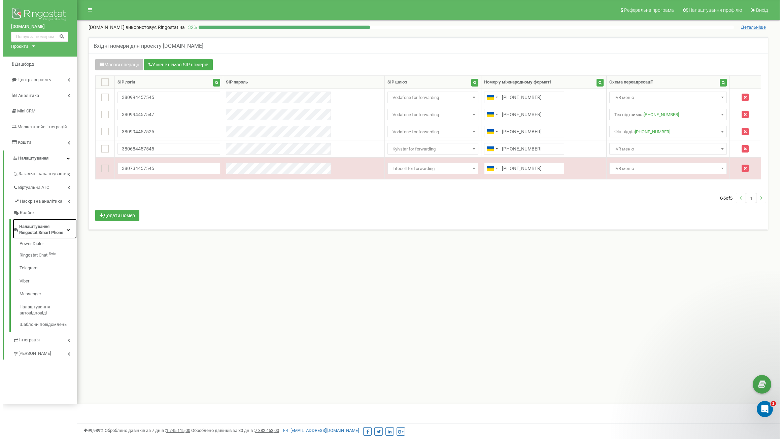
scroll to position [0, 0]
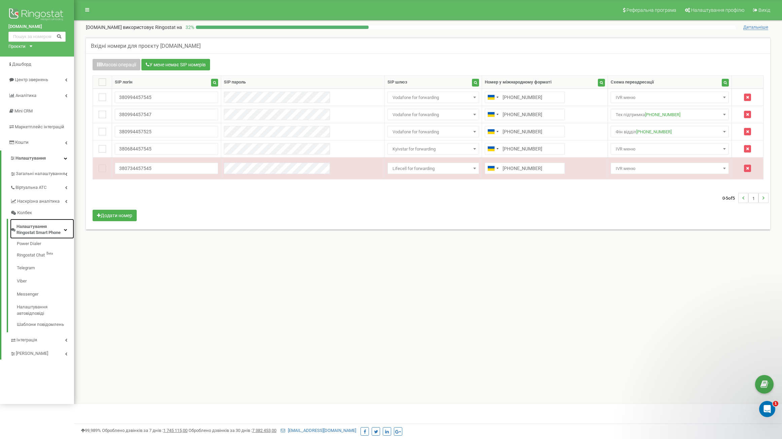
click at [36, 229] on span "Налаштування Ringostat Smart Phone" at bounding box center [40, 230] width 47 height 12
click at [36, 229] on span "Налаштування Ringostat Smart Phone" at bounding box center [41, 230] width 48 height 12
click at [33, 176] on span "Загальні налаштування" at bounding box center [40, 174] width 48 height 6
click at [30, 256] on link "Категорії дзвінків" at bounding box center [45, 252] width 57 height 8
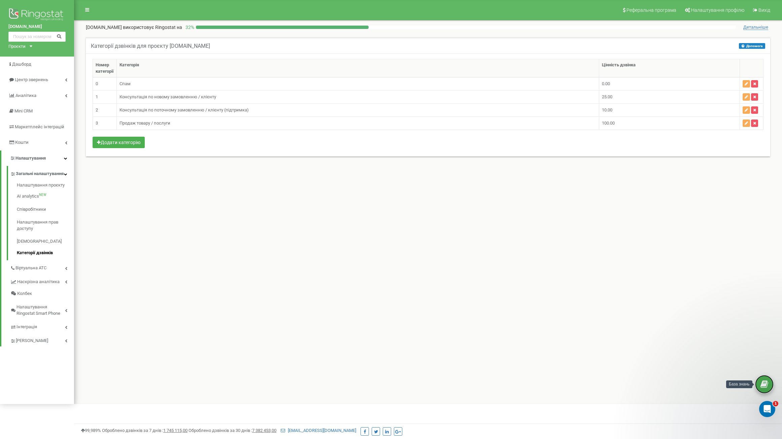
click at [767, 383] on icon at bounding box center [765, 385] width 8 height 10
click at [20, 127] on span "Маркетплейс інтеграцій" at bounding box center [39, 126] width 49 height 5
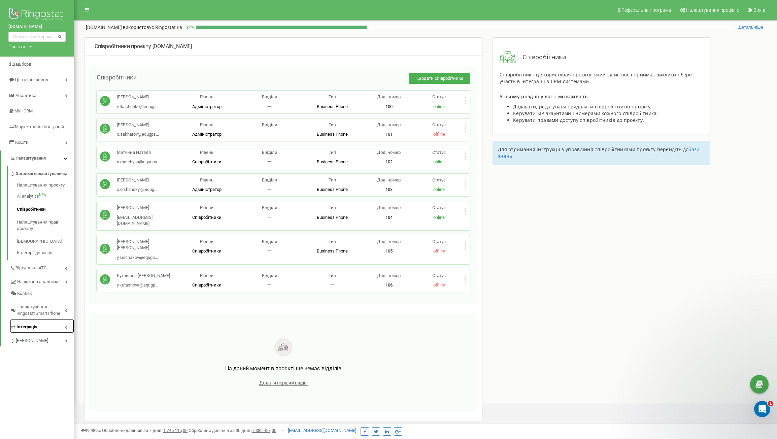
click at [33, 330] on span "Інтеграція" at bounding box center [27, 327] width 21 height 6
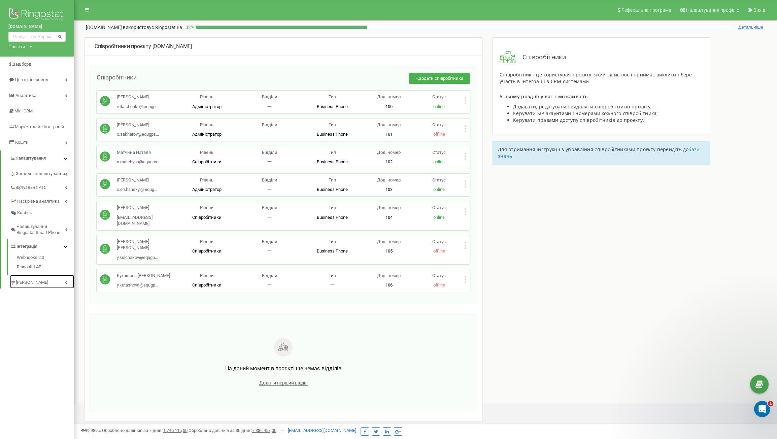
click at [39, 281] on span "[PERSON_NAME]" at bounding box center [32, 282] width 32 height 6
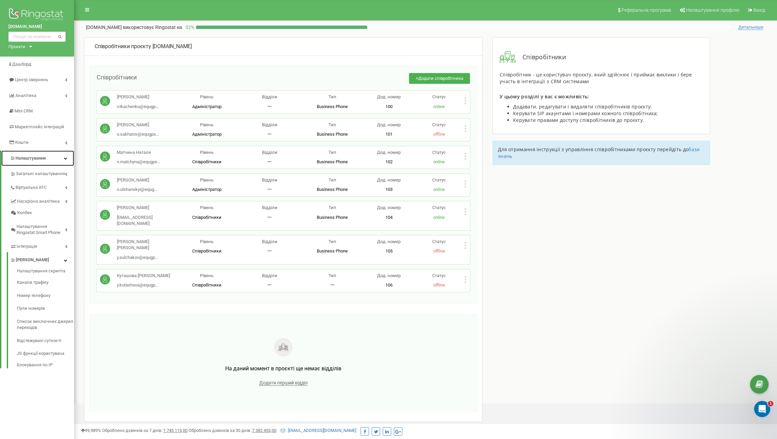
click at [36, 157] on span "Налаштування" at bounding box center [30, 158] width 30 height 5
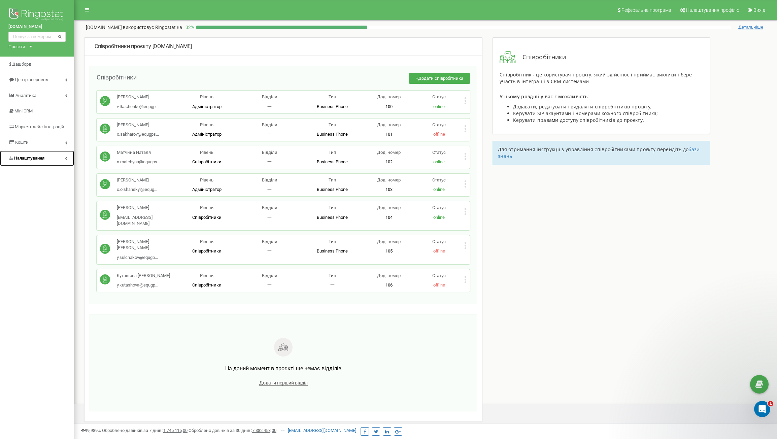
click at [36, 157] on span "Налаштування" at bounding box center [29, 158] width 30 height 5
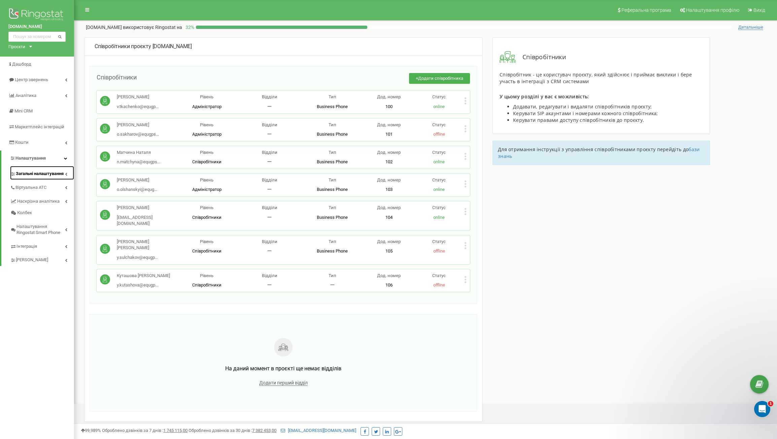
click at [40, 173] on span "Загальні налаштування" at bounding box center [40, 174] width 48 height 6
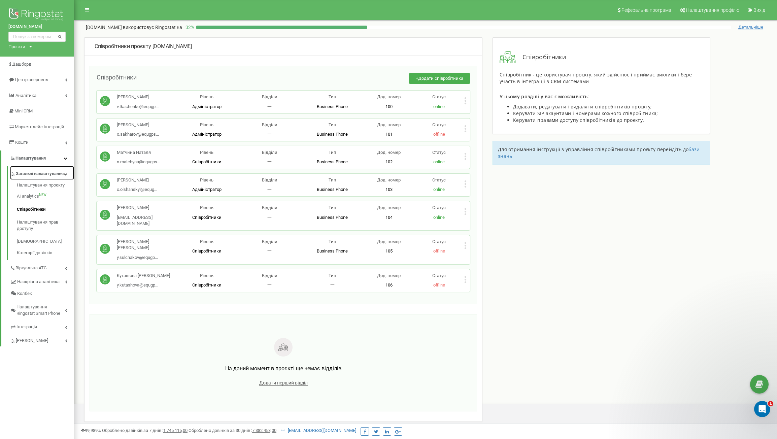
click at [40, 173] on span "Загальні налаштування" at bounding box center [40, 174] width 48 height 6
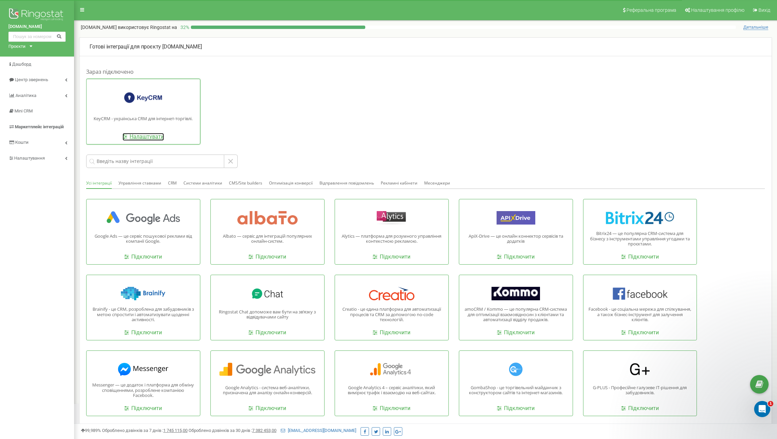
click at [137, 138] on link "Налаштувати" at bounding box center [143, 137] width 41 height 8
click at [34, 155] on link "Налаштування" at bounding box center [37, 159] width 74 height 16
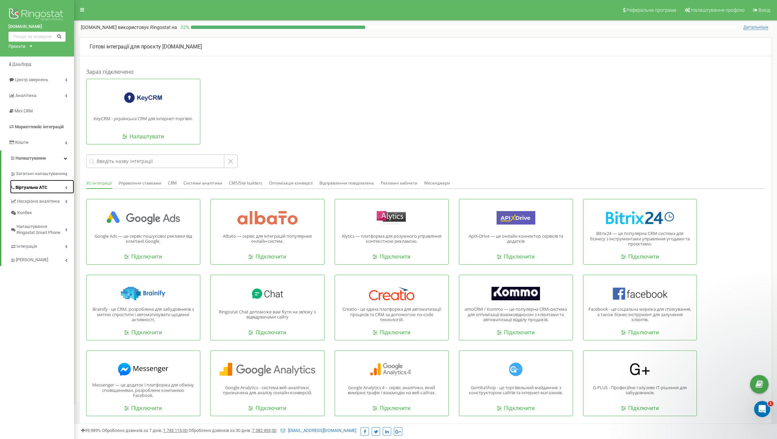
click at [31, 186] on span "Віртуальна АТС" at bounding box center [31, 188] width 32 height 6
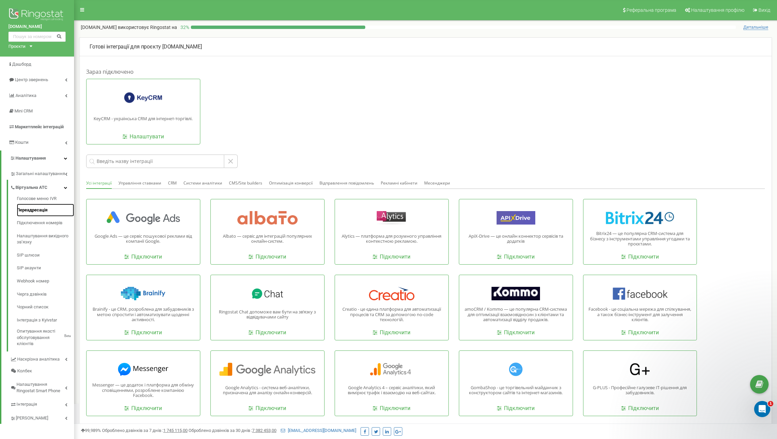
click at [47, 210] on link "Переадресація" at bounding box center [45, 210] width 57 height 13
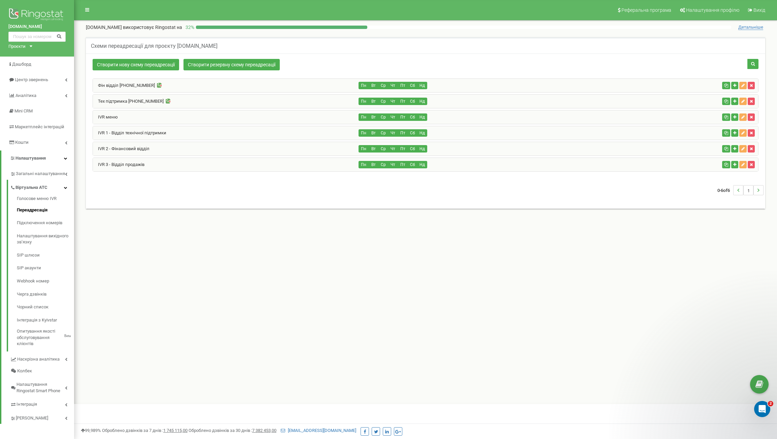
click at [128, 115] on div "IVR меню" at bounding box center [226, 116] width 266 height 13
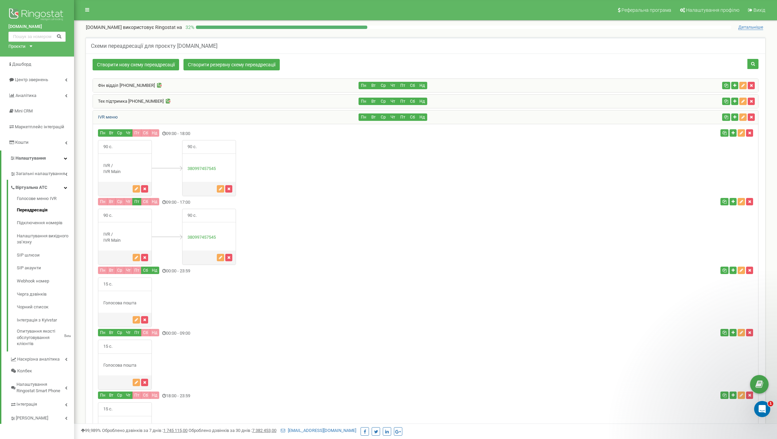
click at [116, 116] on link "IVR меню" at bounding box center [105, 116] width 25 height 5
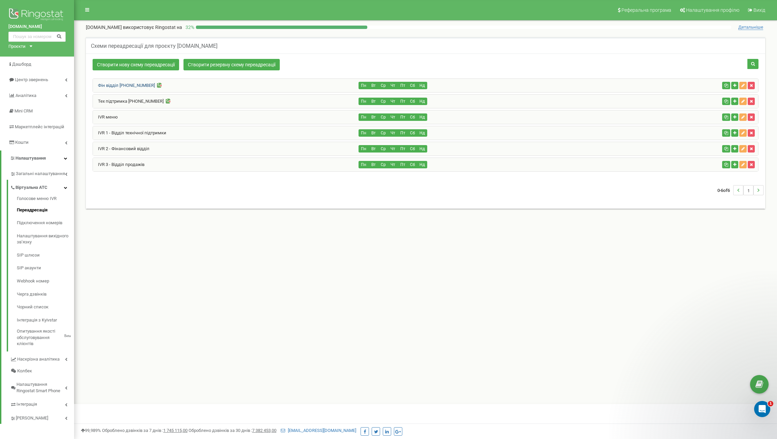
click at [127, 85] on link "Фін відділ +380994457525" at bounding box center [124, 85] width 62 height 5
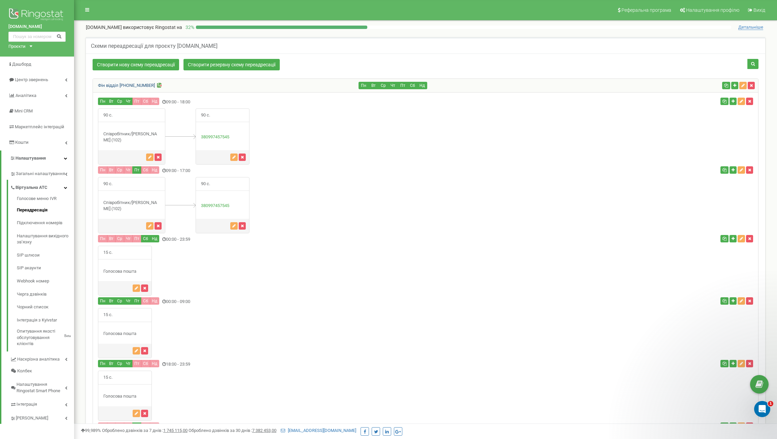
click at [141, 86] on link "Фін відділ +380994457525" at bounding box center [124, 85] width 62 height 5
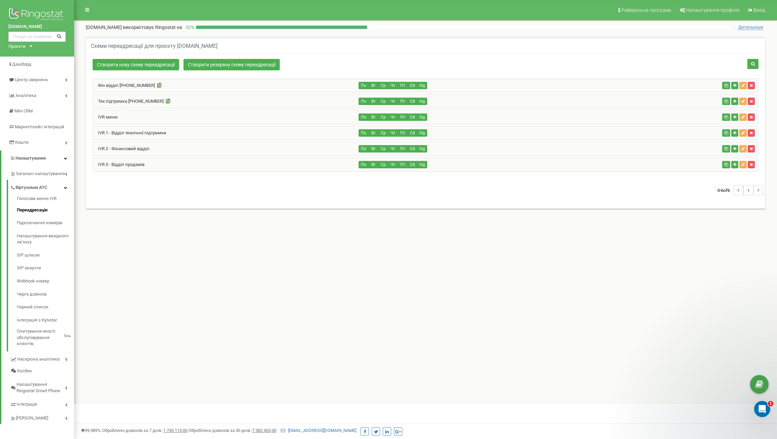
click at [134, 120] on div "IVR меню" at bounding box center [226, 116] width 266 height 13
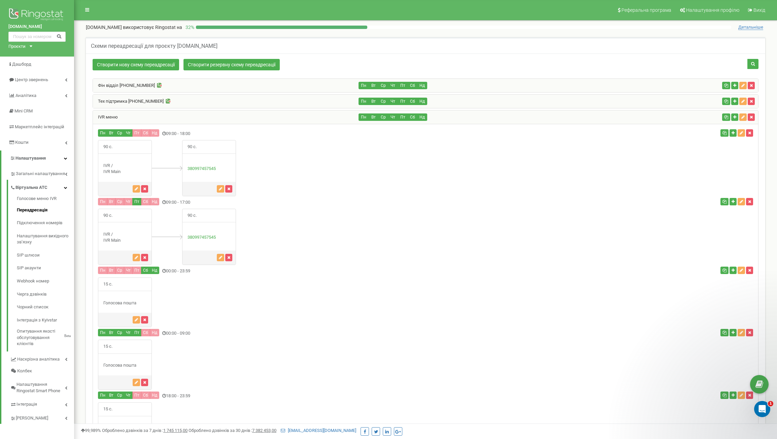
click at [134, 120] on div "IVR меню" at bounding box center [226, 116] width 266 height 13
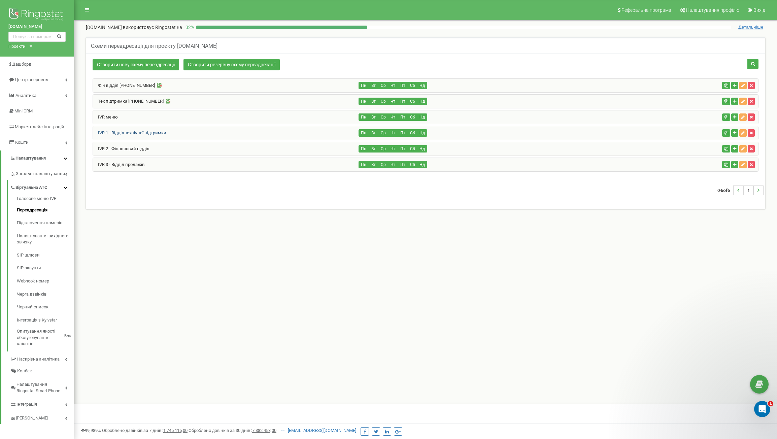
click at [133, 132] on link "IVR 1 - Відділ технічної підтримки" at bounding box center [129, 132] width 73 height 5
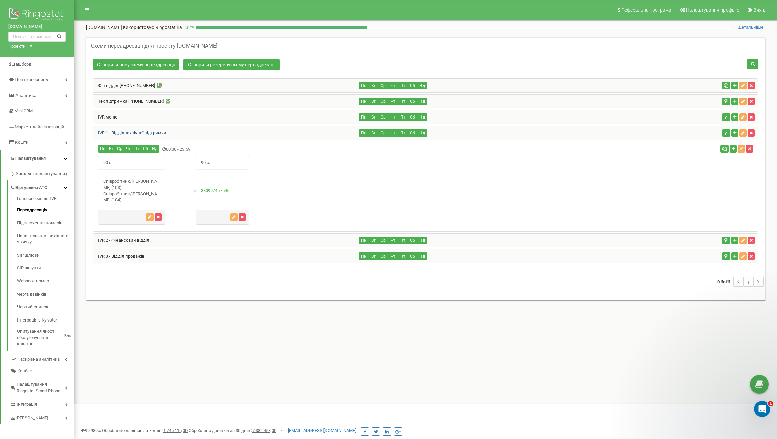
click at [133, 132] on link "IVR 1 - Відділ технічної підтримки" at bounding box center [129, 132] width 73 height 5
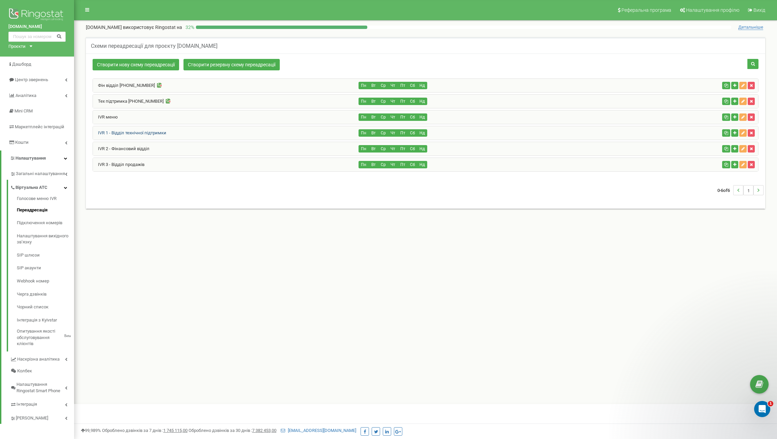
click at [133, 132] on link "IVR 1 - Відділ технічної підтримки" at bounding box center [129, 132] width 73 height 5
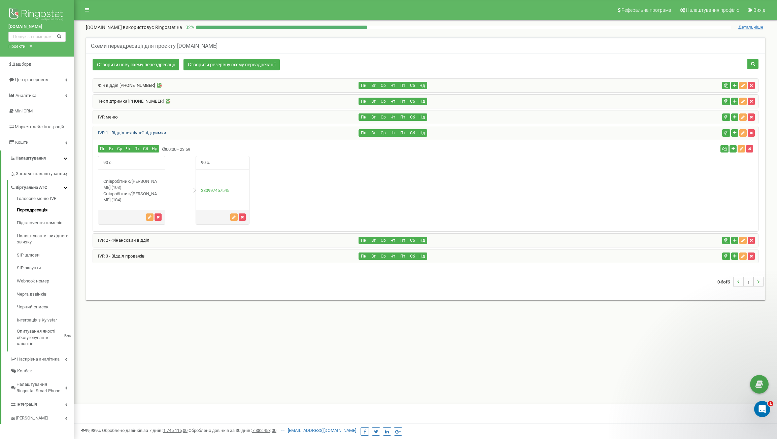
click at [133, 132] on link "IVR 1 - Відділ технічної підтримки" at bounding box center [129, 132] width 73 height 5
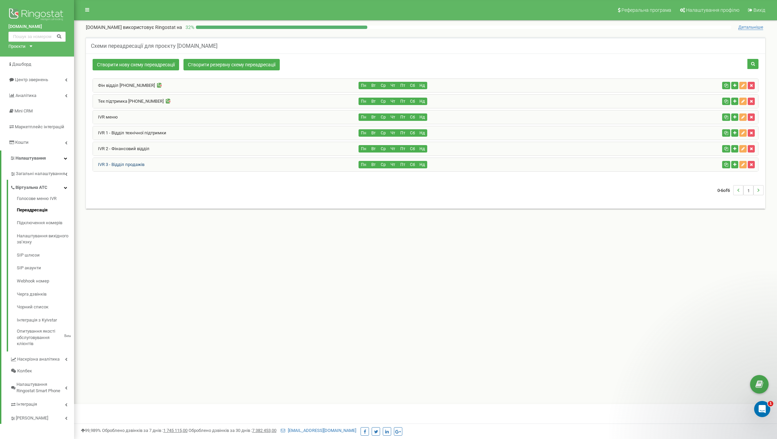
click at [123, 164] on link "IVR 3 - Відділ продажів" at bounding box center [119, 164] width 52 height 5
click at [150, 263] on icon "button" at bounding box center [149, 261] width 3 height 4
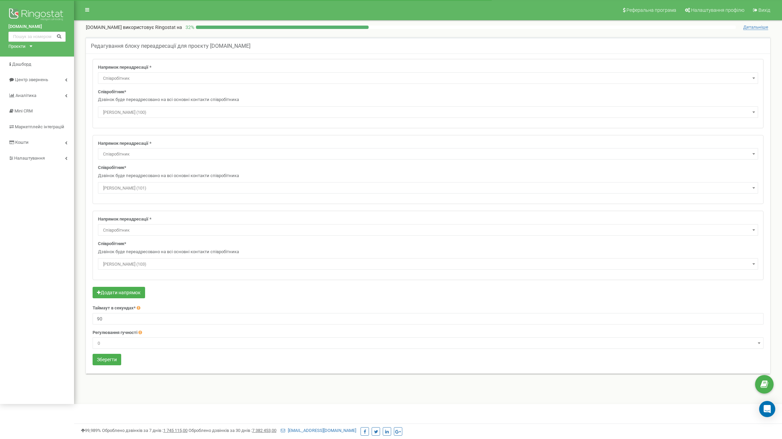
select select "Employee"
select select "462791"
select select "Employee"
select select "462801"
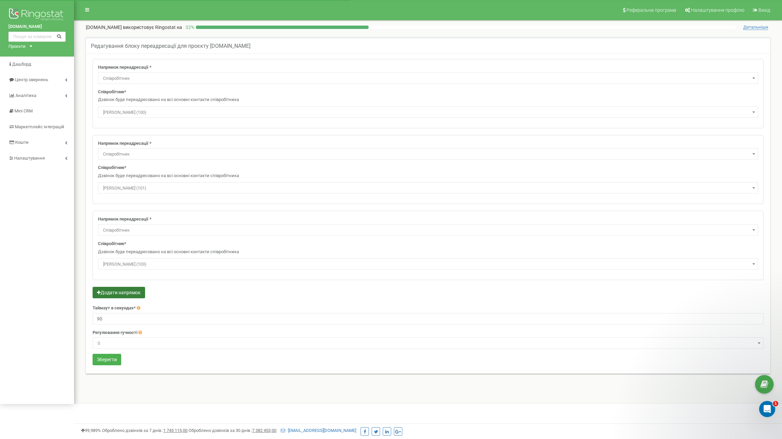
click at [135, 289] on button "Додати напрямок" at bounding box center [119, 292] width 53 height 11
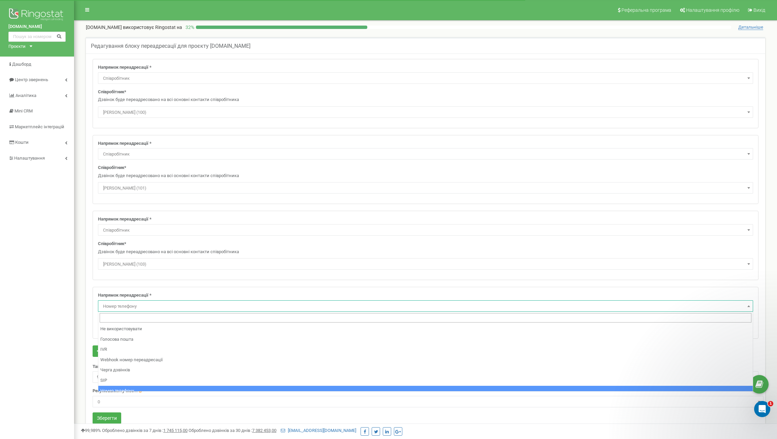
click at [143, 304] on span "Номер телефону" at bounding box center [425, 306] width 651 height 9
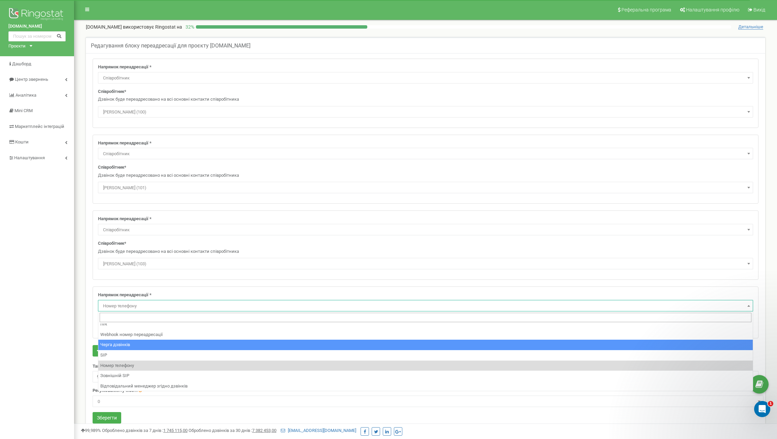
scroll to position [46, 0]
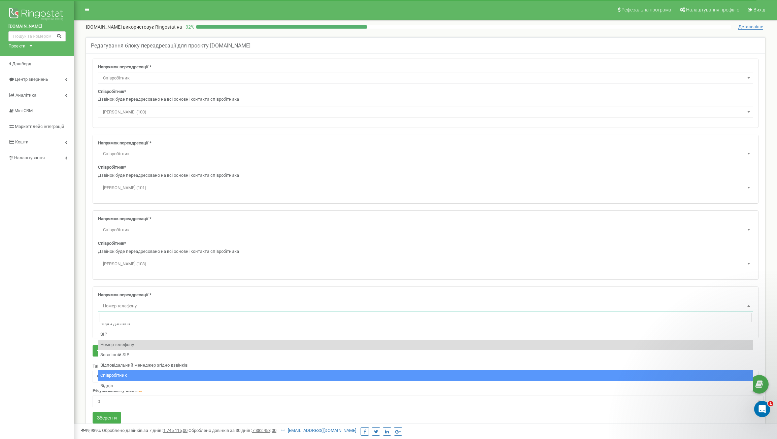
select select "Employee"
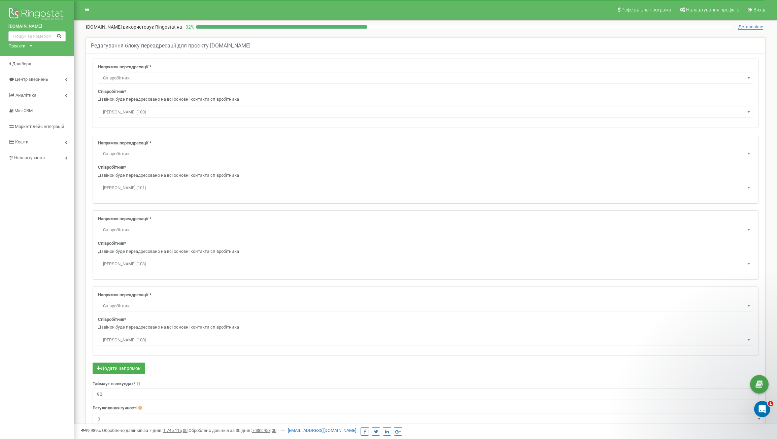
click at [138, 341] on span "Ткаченко Валентин (100)" at bounding box center [425, 339] width 651 height 9
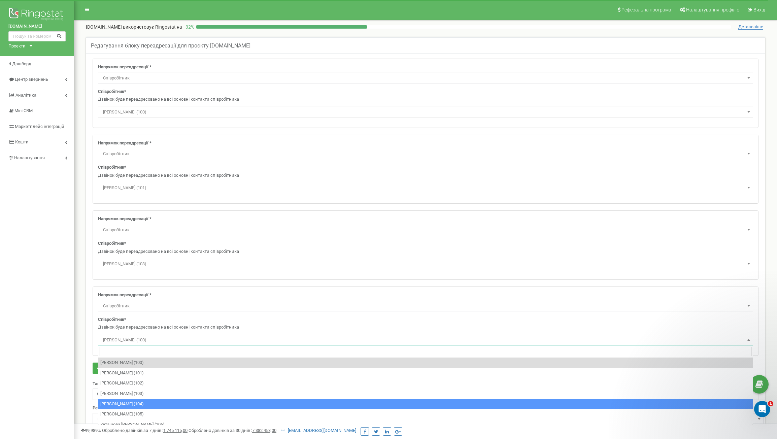
scroll to position [5, 0]
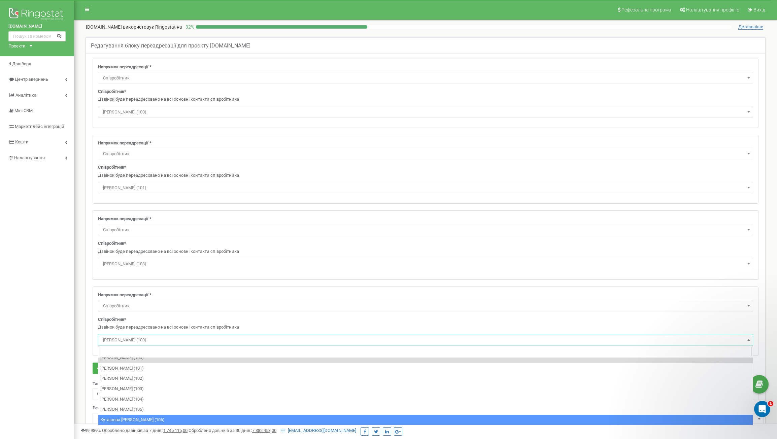
select select "496206"
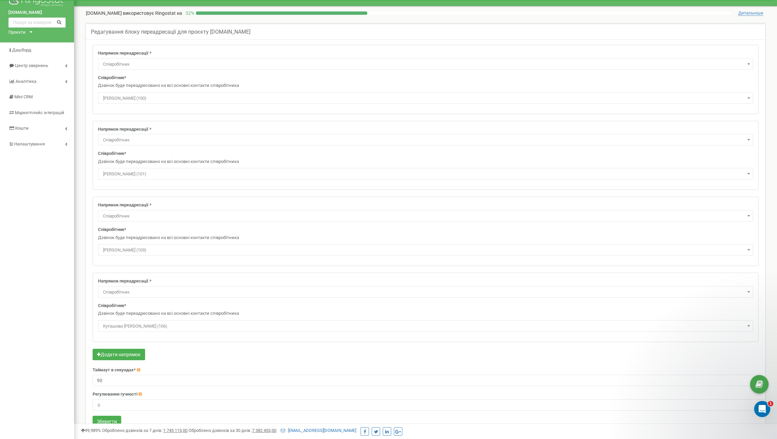
scroll to position [33, 0]
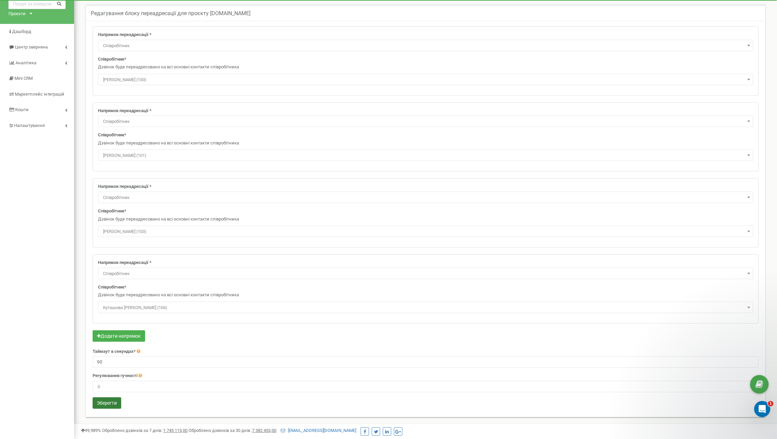
click at [104, 403] on button "Зберегти" at bounding box center [107, 402] width 29 height 11
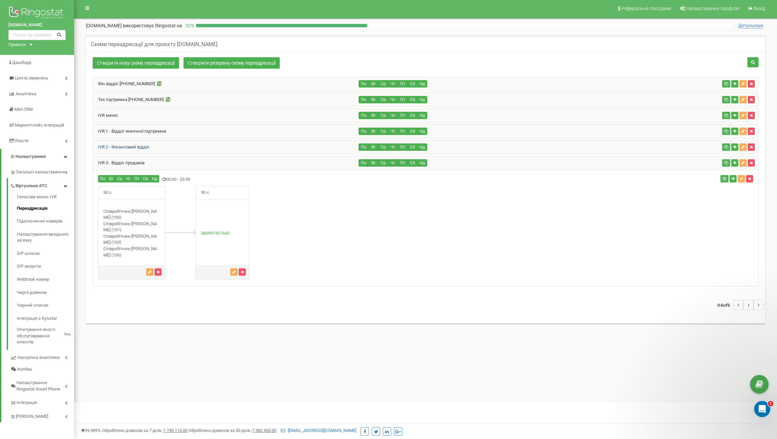
click at [131, 146] on link "IVR 2 - Фінансовий відділ" at bounding box center [121, 146] width 57 height 5
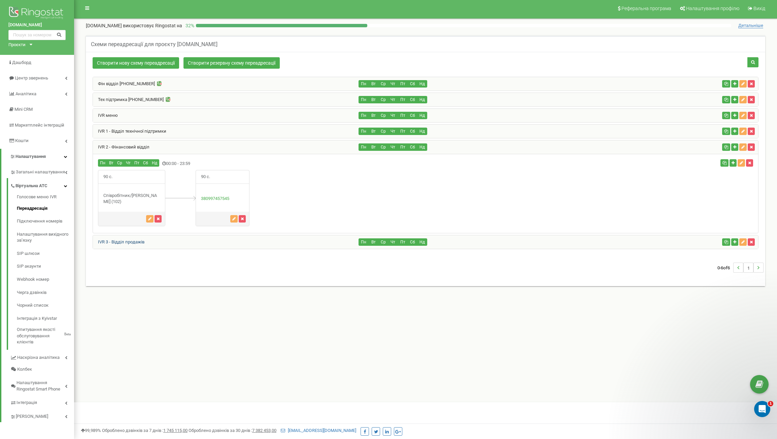
click at [119, 243] on link "IVR 3 - Відділ продажів" at bounding box center [119, 241] width 52 height 5
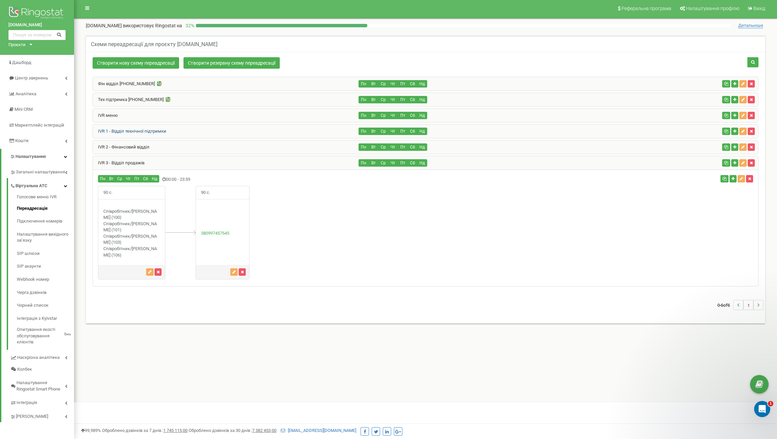
click at [137, 130] on link "IVR 1 - Відділ технічної підтримки" at bounding box center [129, 131] width 73 height 5
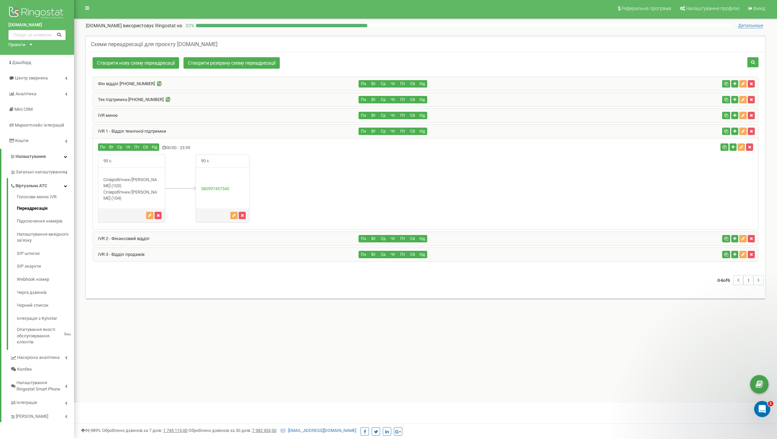
click at [116, 112] on div "IVR меню" at bounding box center [226, 115] width 266 height 13
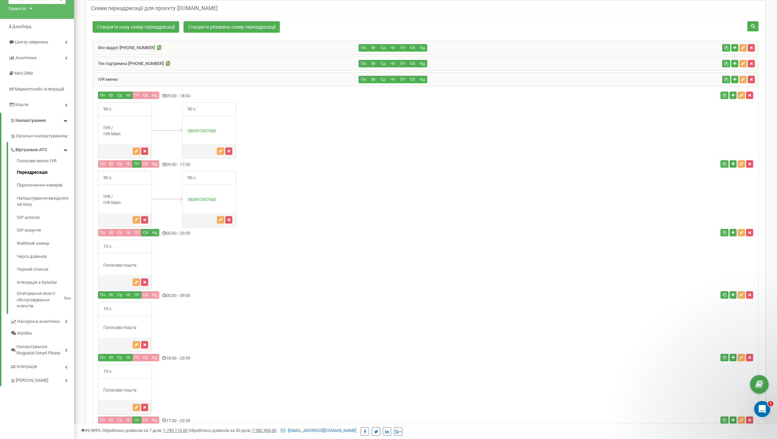
scroll to position [29, 0]
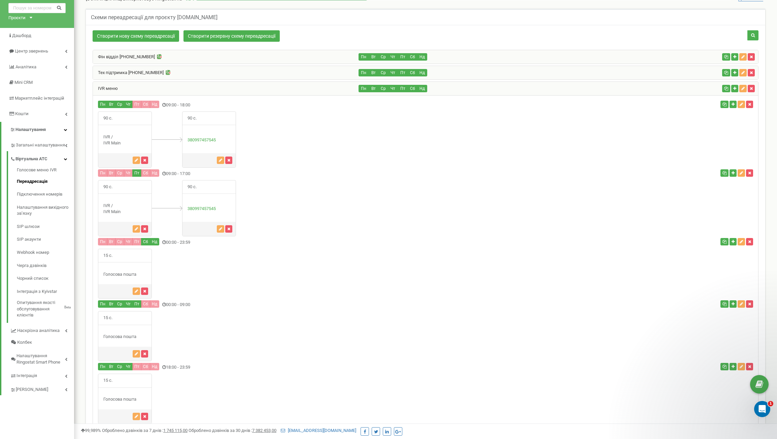
click at [115, 85] on div "IVR меню" at bounding box center [226, 88] width 266 height 13
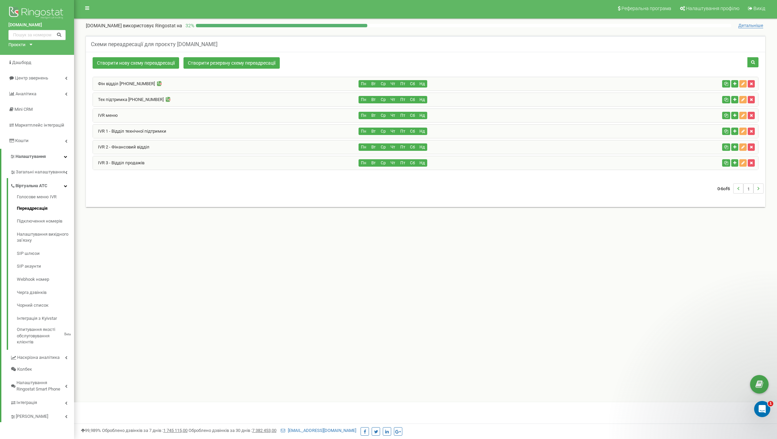
scroll to position [2, 0]
click at [122, 81] on link "Фін відділ [PHONE_NUMBER]" at bounding box center [124, 83] width 62 height 5
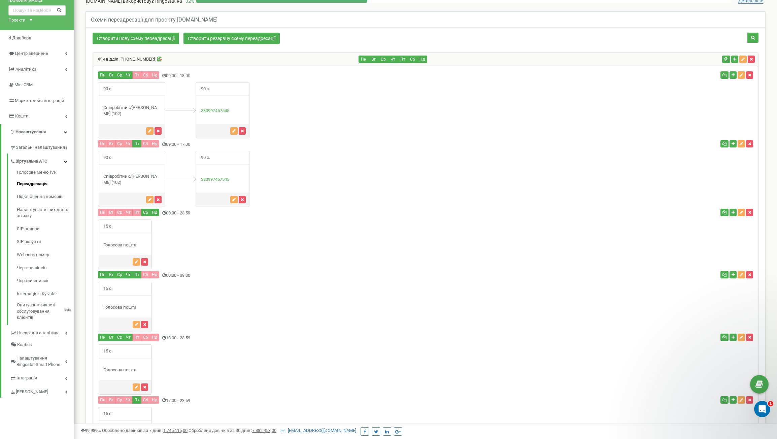
scroll to position [0, 0]
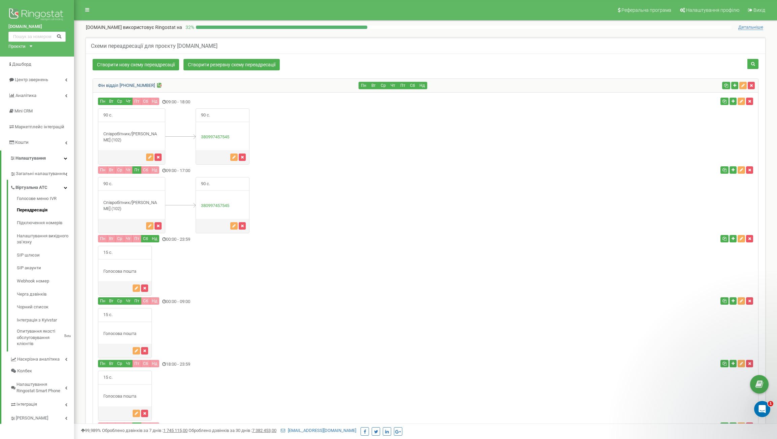
click at [124, 84] on link "Фін відділ [PHONE_NUMBER]" at bounding box center [124, 85] width 62 height 5
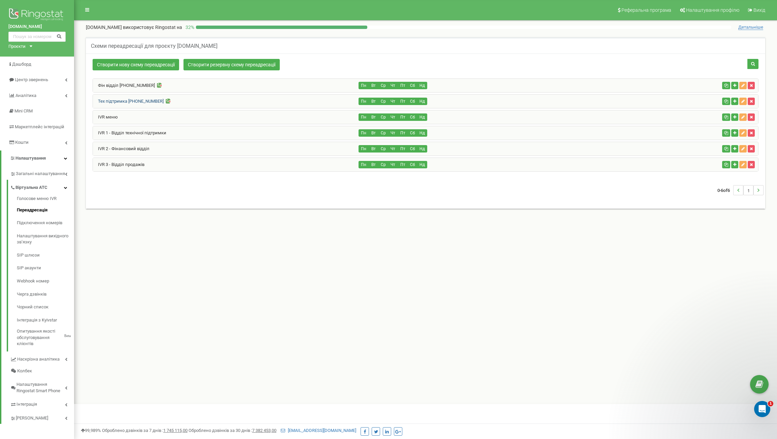
click at [124, 99] on link "Тех підтримка [PHONE_NUMBER]" at bounding box center [128, 101] width 71 height 5
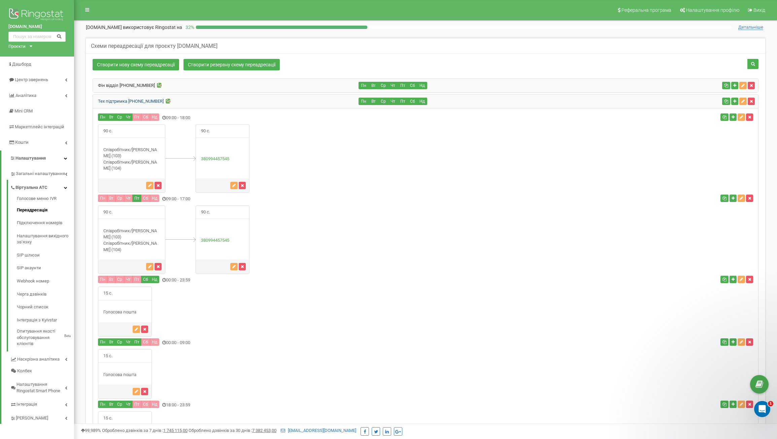
click at [124, 99] on link "Тех підтримка [PHONE_NUMBER]" at bounding box center [128, 101] width 71 height 5
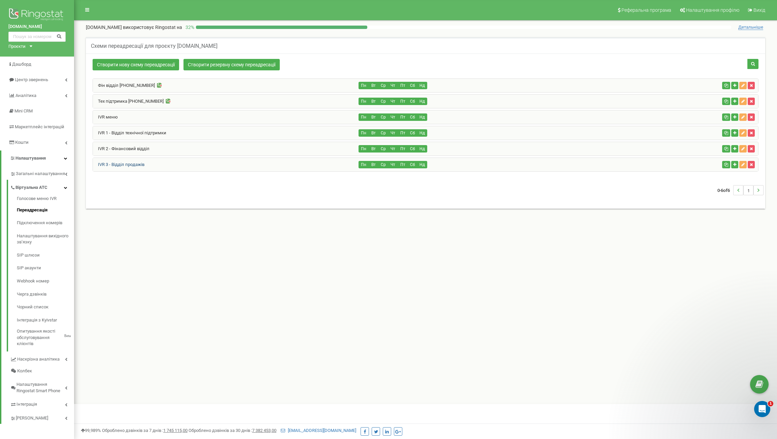
click at [130, 162] on link "IVR 3 - Відділ продажів" at bounding box center [119, 164] width 52 height 5
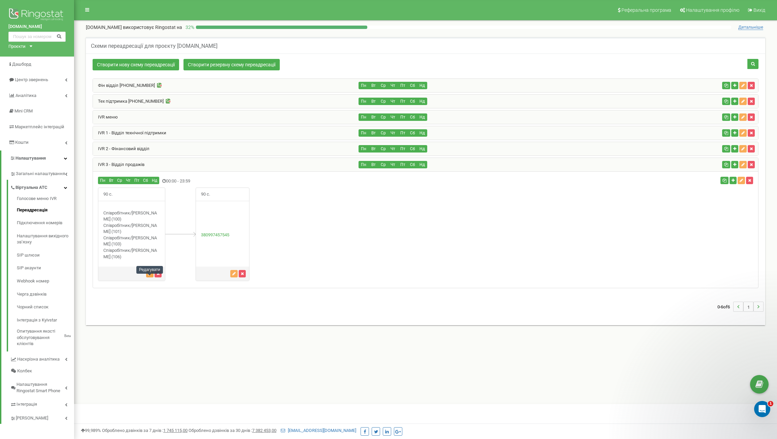
click at [149, 276] on icon "button" at bounding box center [149, 274] width 3 height 4
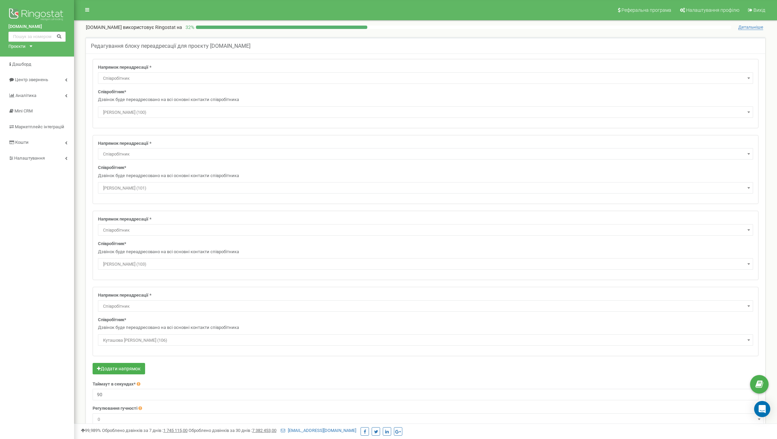
select select "Employee"
select select "462791"
select select "Employee"
select select "462801"
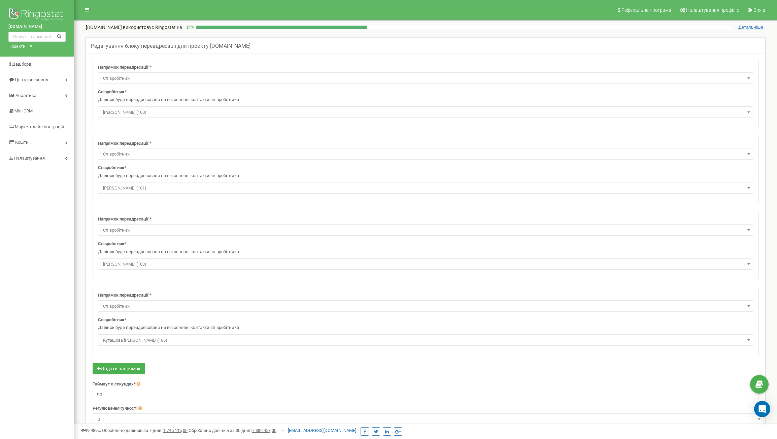
select select "Employee"
select select "496206"
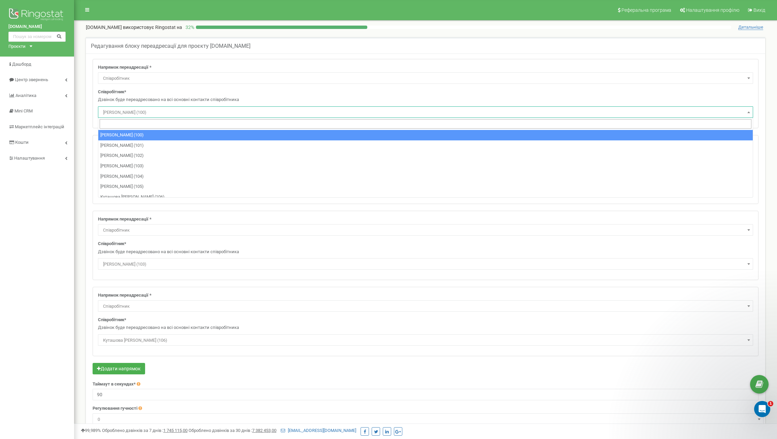
click at [189, 112] on span "Ткаченко Валентин (100)" at bounding box center [425, 112] width 651 height 9
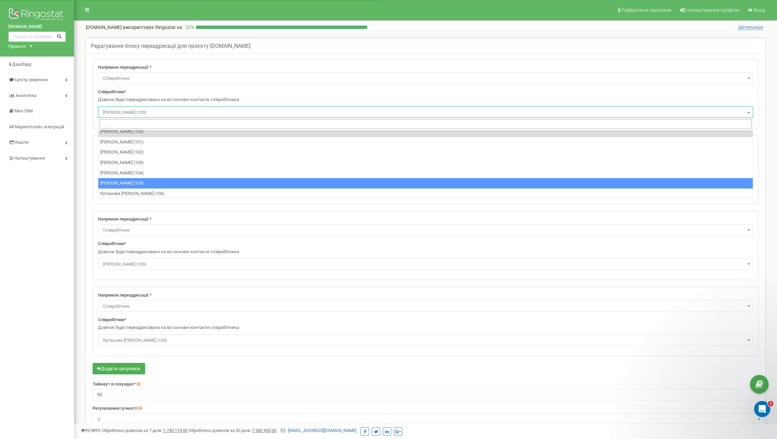
scroll to position [4, 0]
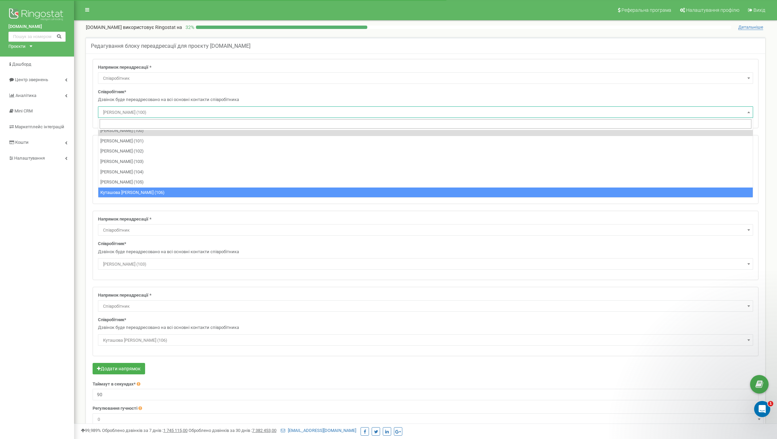
select select "496206"
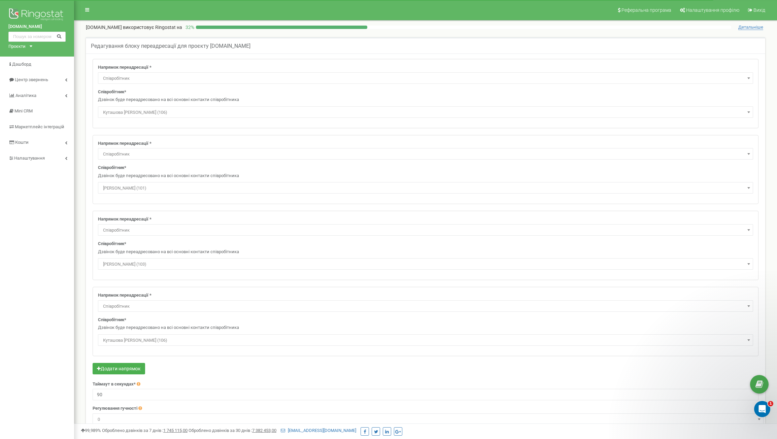
click at [190, 340] on span "Куташова Яна Сергіївна (106)" at bounding box center [425, 340] width 651 height 9
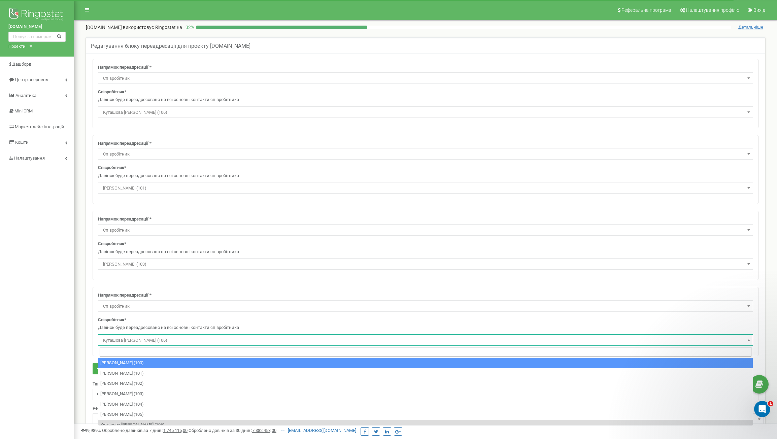
select select "462781"
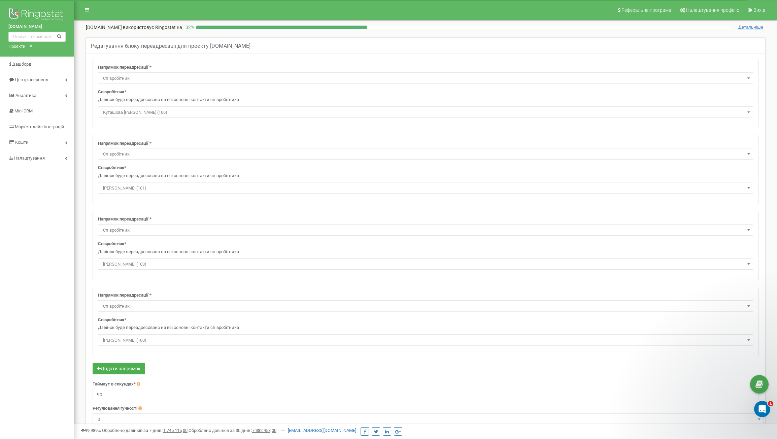
scroll to position [33, 0]
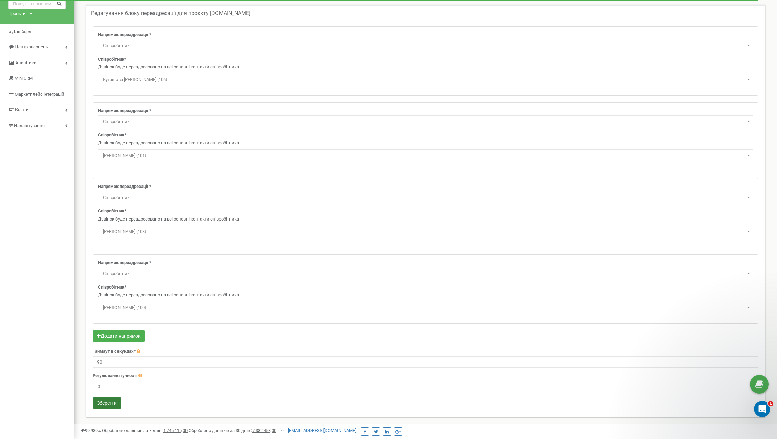
click at [118, 404] on button "Зберегти" at bounding box center [107, 402] width 29 height 11
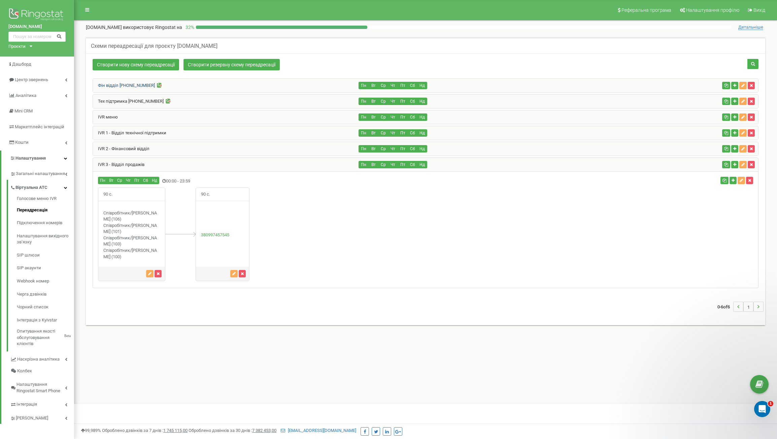
click at [133, 86] on link "Фін відділ [PHONE_NUMBER]" at bounding box center [124, 85] width 62 height 5
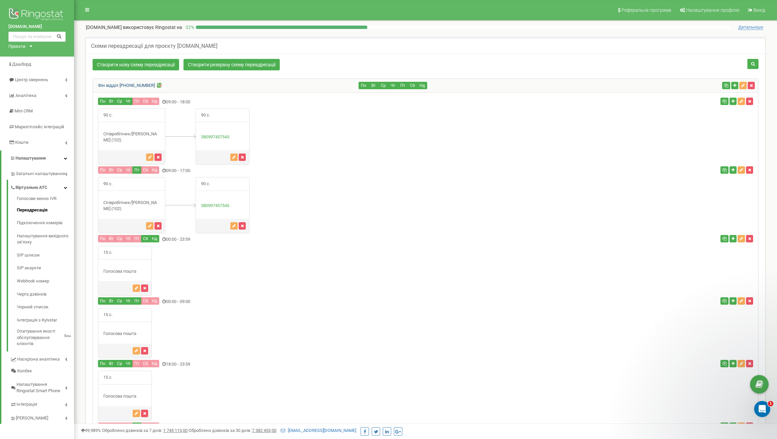
click at [134, 83] on link "Фін відділ [PHONE_NUMBER]" at bounding box center [124, 85] width 62 height 5
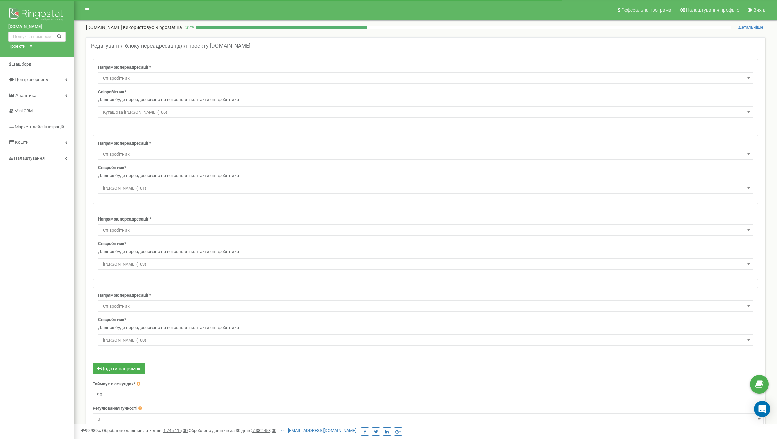
select select "Employee"
select select "496206"
select select "Employee"
select select "462791"
select select "Employee"
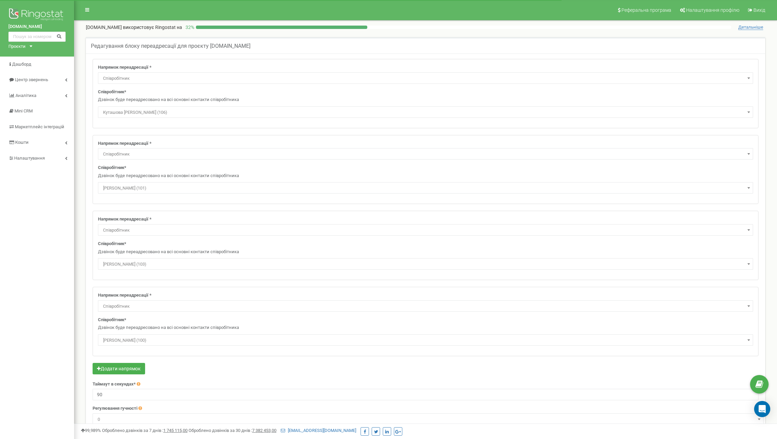
select select "462801"
select select "Employee"
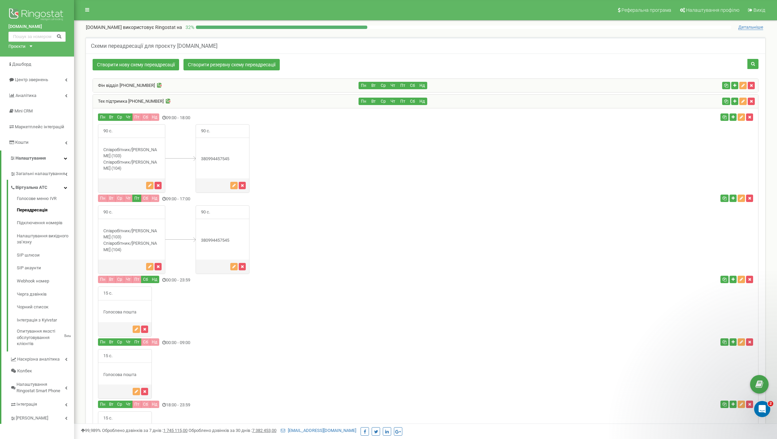
click at [140, 99] on link "Тех підтримка [PHONE_NUMBER]" at bounding box center [128, 101] width 71 height 5
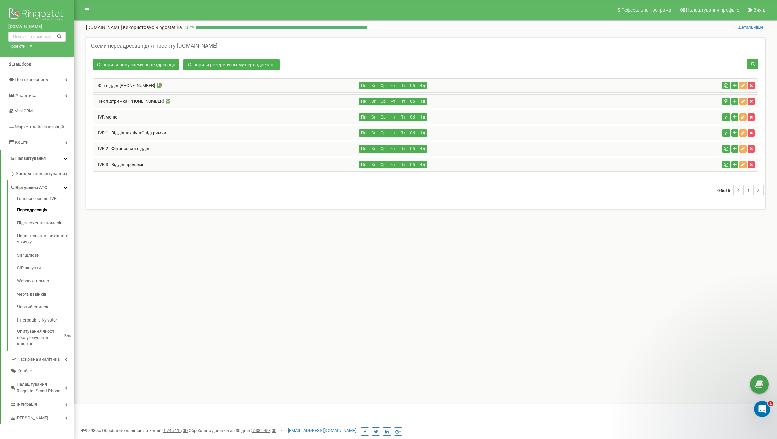
click at [132, 114] on div "IVR меню" at bounding box center [226, 116] width 266 height 13
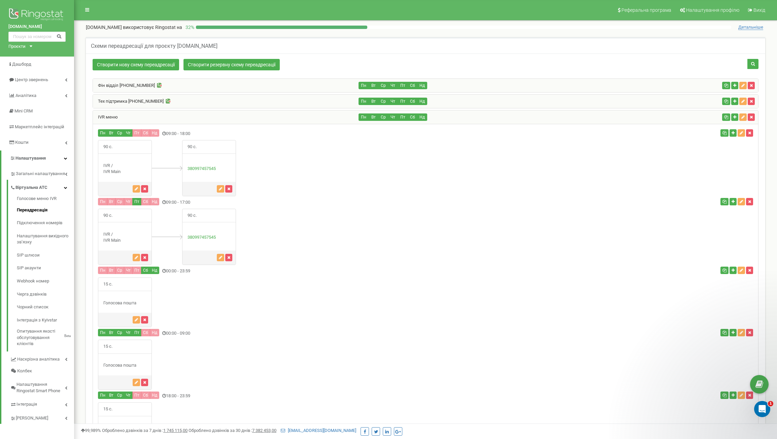
click at [139, 118] on div "IVR меню" at bounding box center [226, 116] width 266 height 13
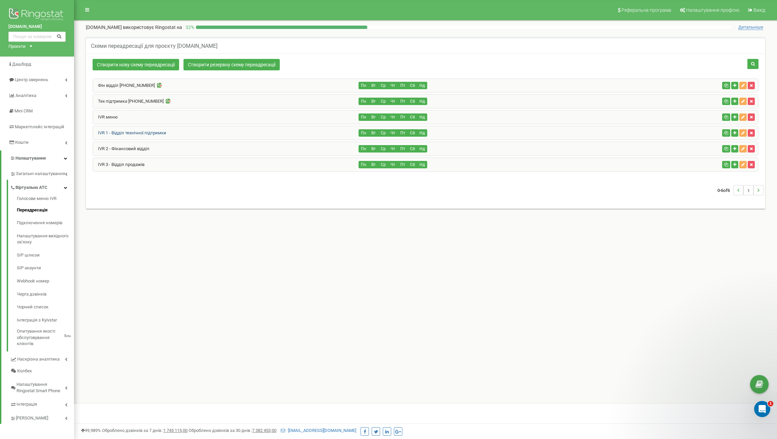
click at [131, 130] on link "IVR 1 - Відділ технічної підтримки" at bounding box center [129, 132] width 73 height 5
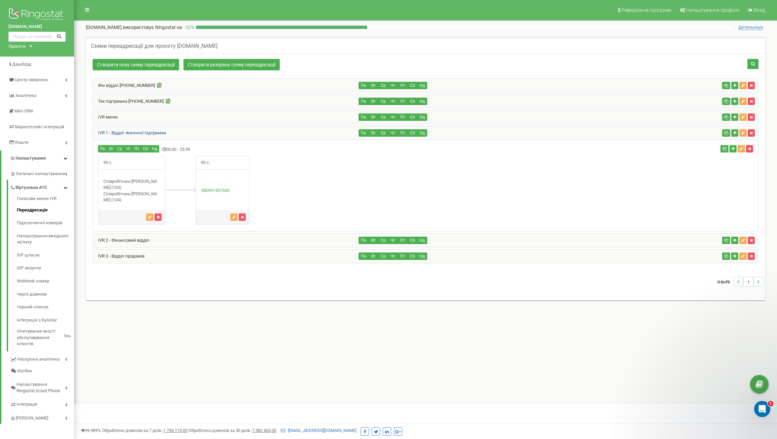
click at [131, 130] on link "IVR 1 - Відділ технічної підтримки" at bounding box center [129, 132] width 73 height 5
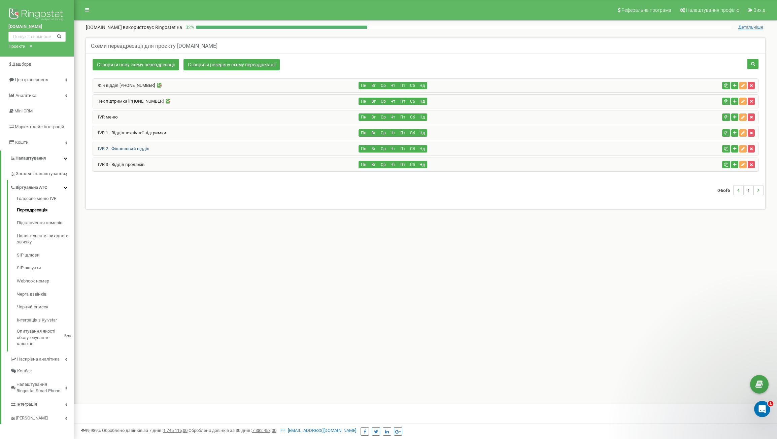
click at [124, 149] on link "IVR 2 - Фінансовий відділ" at bounding box center [121, 148] width 57 height 5
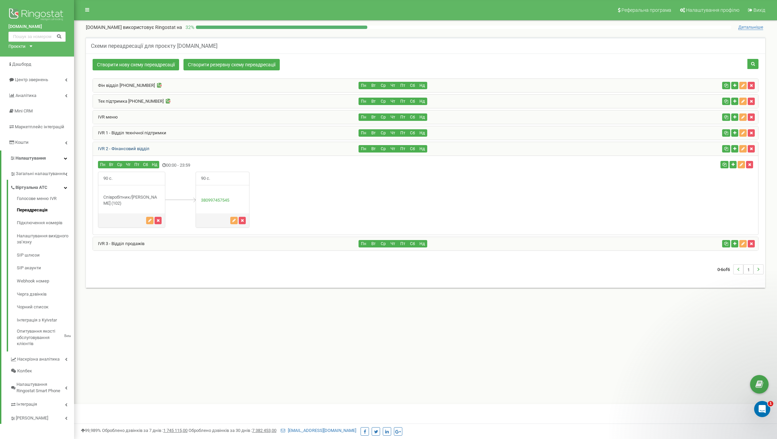
click at [124, 149] on link "IVR 2 - Фінансовий відділ" at bounding box center [121, 148] width 57 height 5
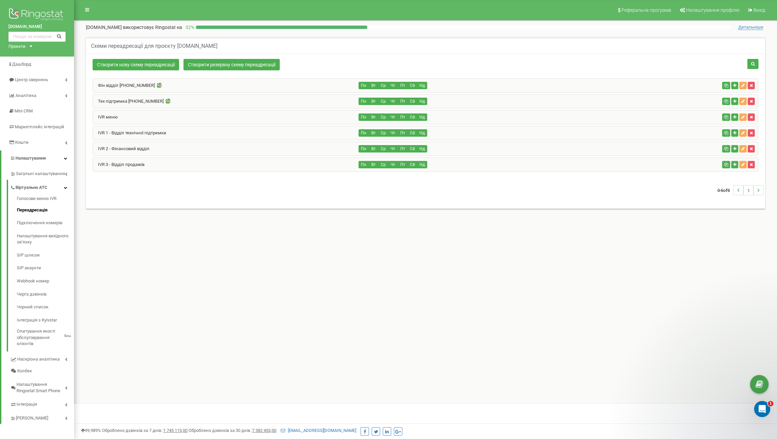
click at [135, 145] on div "IVR 2 - Фінансовий відділ" at bounding box center [226, 148] width 266 height 13
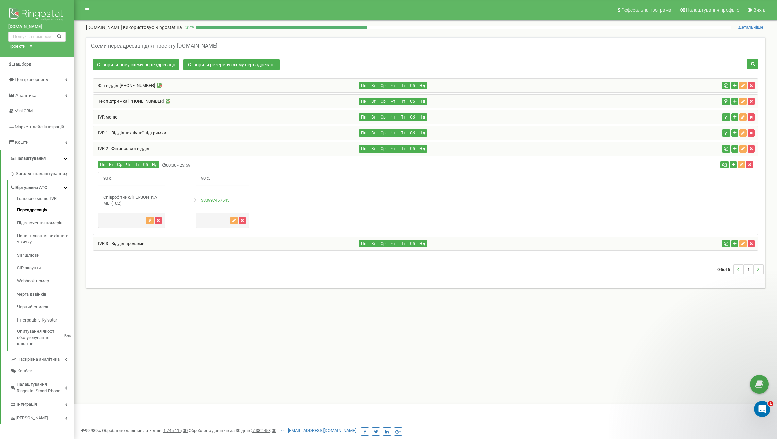
click at [135, 145] on div "IVR 2 - Фінансовий відділ" at bounding box center [226, 148] width 266 height 13
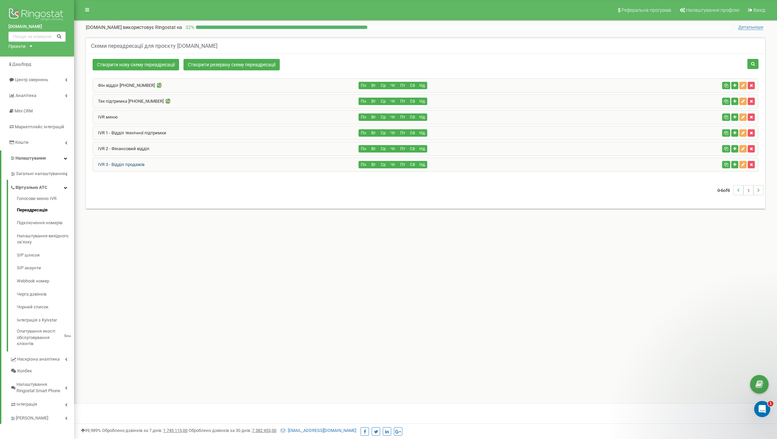
click at [127, 164] on link "IVR 3 - Відділ продажів" at bounding box center [119, 164] width 52 height 5
click at [52, 224] on link "Підключення номерів" at bounding box center [45, 223] width 57 height 13
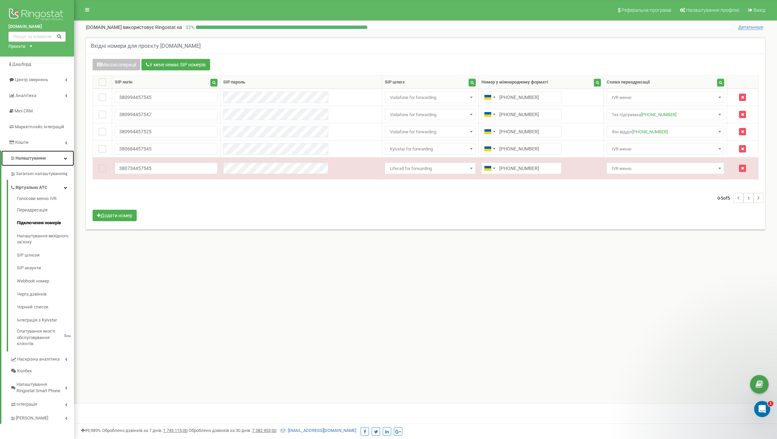
click at [38, 156] on span "Налаштування" at bounding box center [30, 158] width 30 height 5
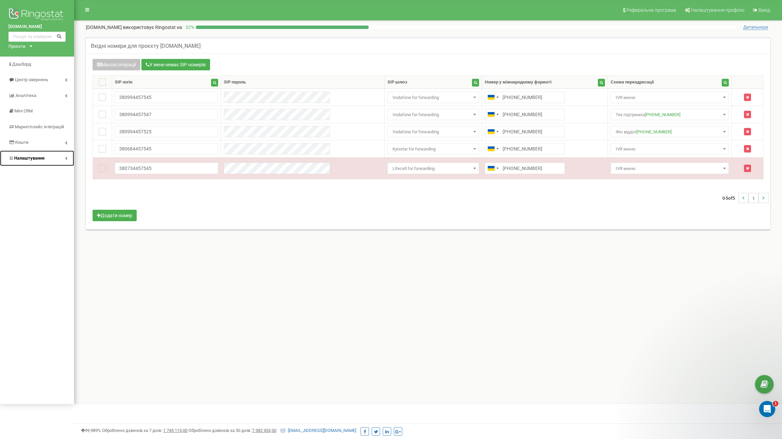
click at [40, 157] on span "Налаштування" at bounding box center [29, 158] width 30 height 5
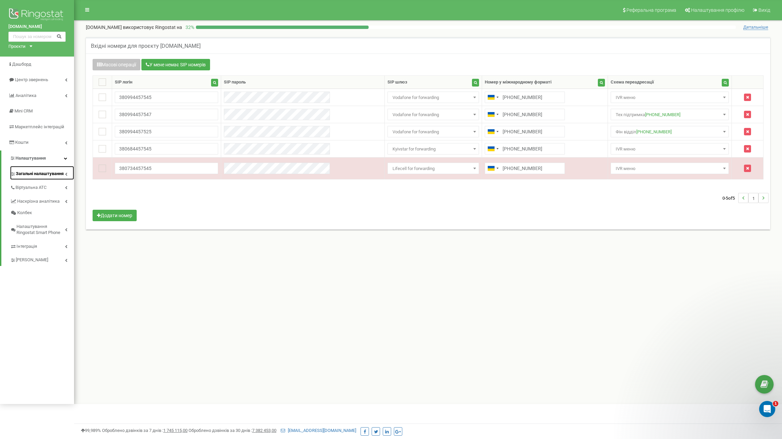
click at [45, 174] on span "Загальні налаштування" at bounding box center [40, 174] width 48 height 6
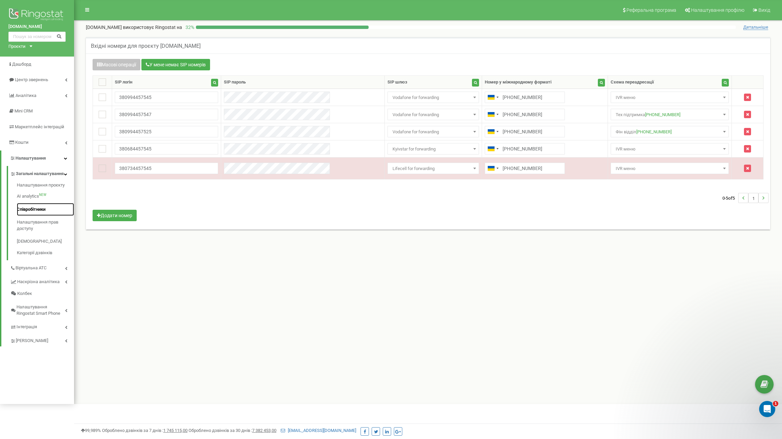
click at [29, 216] on link "Співробітники" at bounding box center [45, 209] width 57 height 13
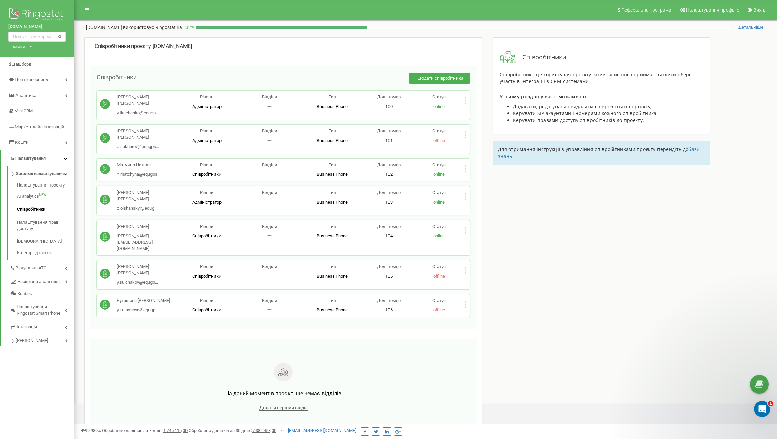
click at [465, 301] on icon at bounding box center [465, 304] width 2 height 7
click at [477, 313] on span "Редагувати" at bounding box center [486, 315] width 27 height 4
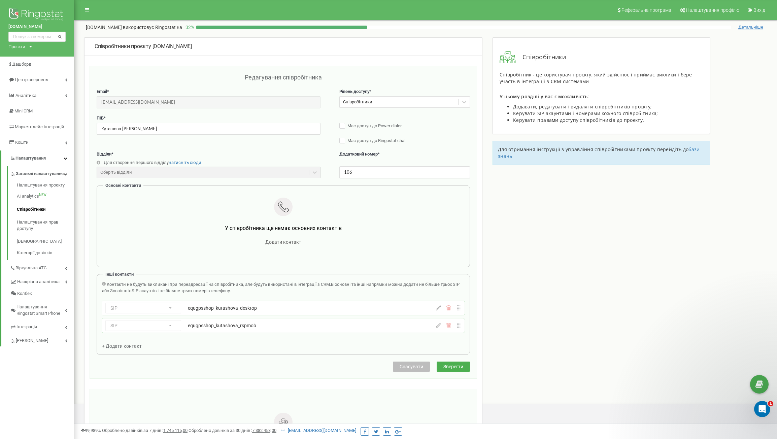
scroll to position [14, 0]
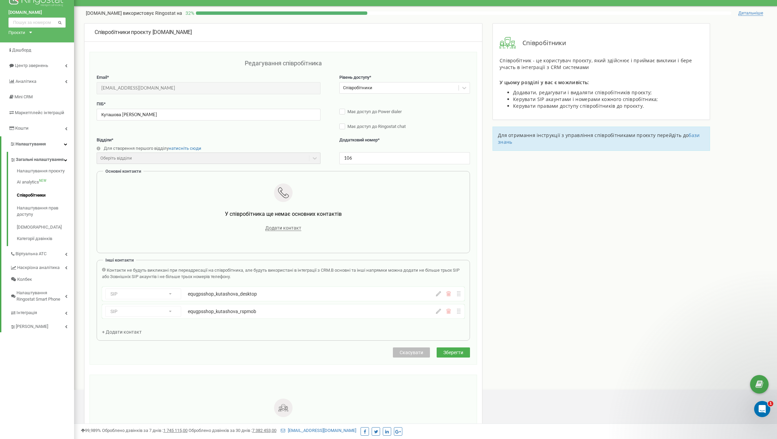
click at [173, 294] on div "SIP Номер телефону SIP Зовнішній SIP equgpsshop_kutashova_desktop equgpsshop_ku…" at bounding box center [256, 294] width 302 height 11
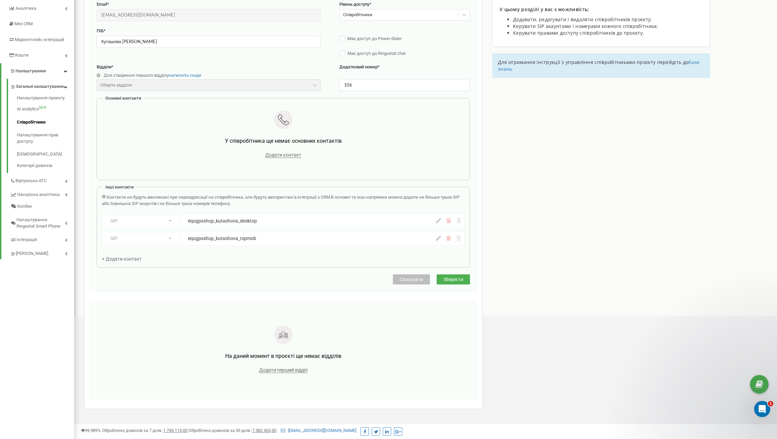
scroll to position [102, 0]
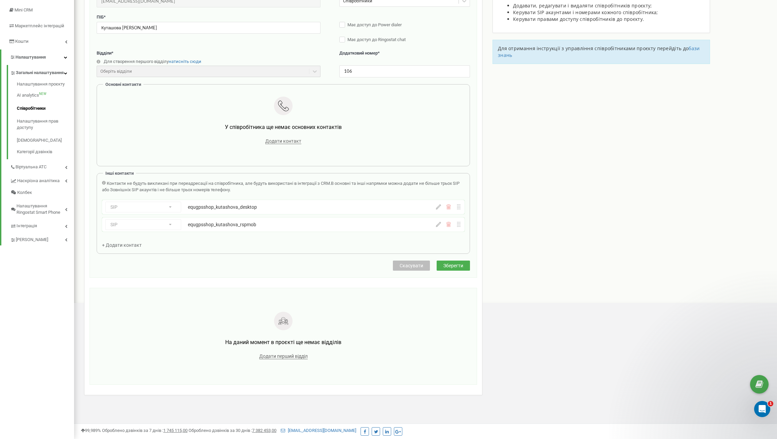
click at [437, 205] on icon at bounding box center [438, 206] width 5 height 5
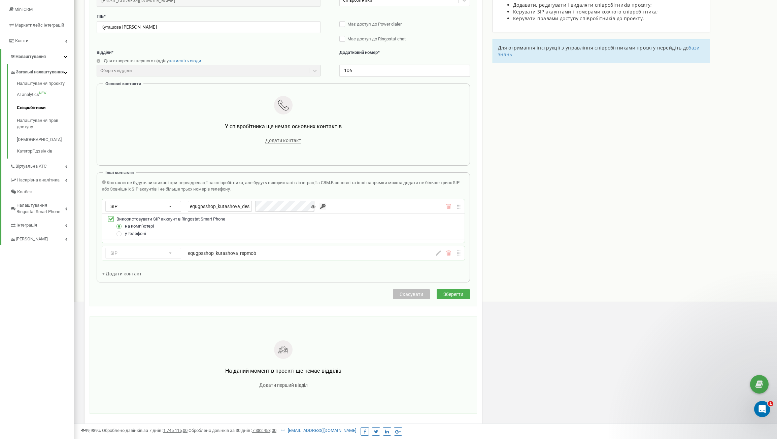
click at [440, 256] on icon at bounding box center [438, 253] width 5 height 5
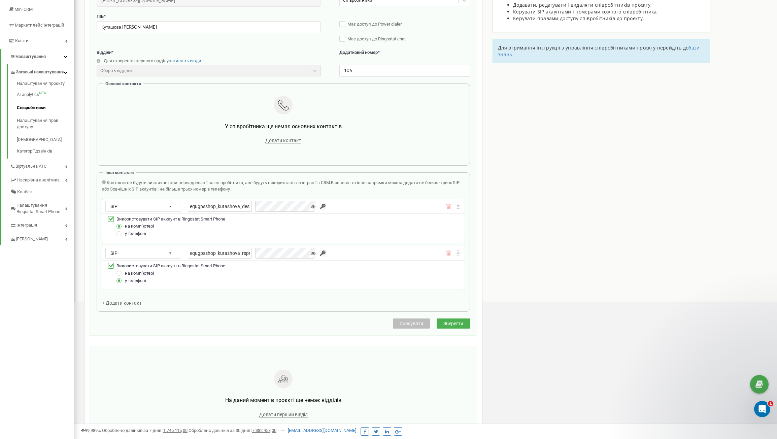
click at [105, 305] on span "+ Додати контакт" at bounding box center [122, 302] width 40 height 5
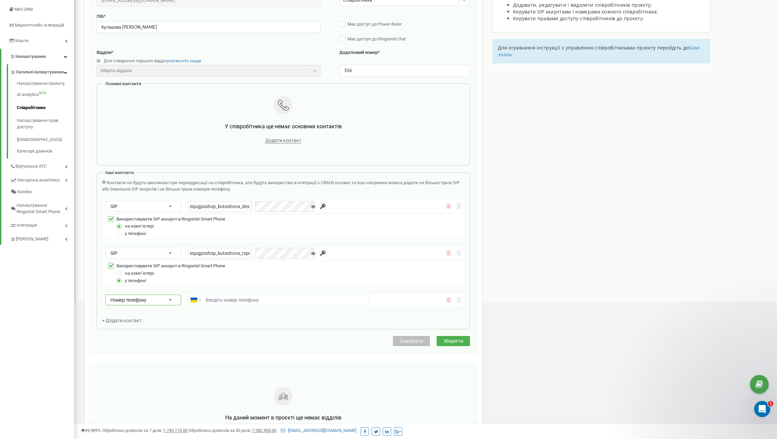
click at [132, 301] on span "Номер телефону" at bounding box center [128, 299] width 36 height 5
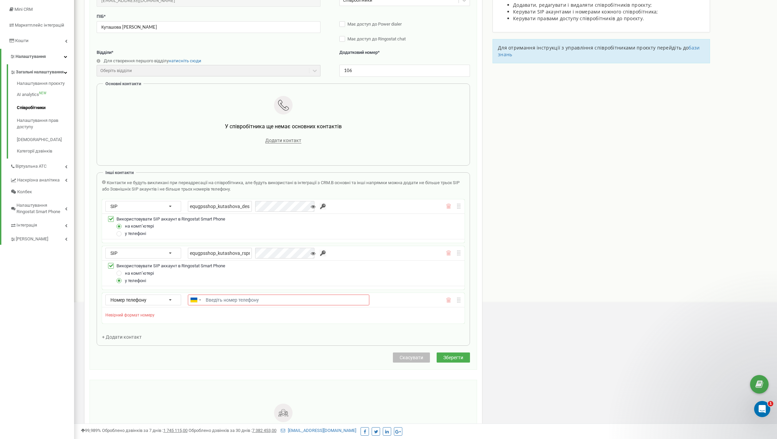
click at [451, 301] on icon at bounding box center [448, 300] width 5 height 5
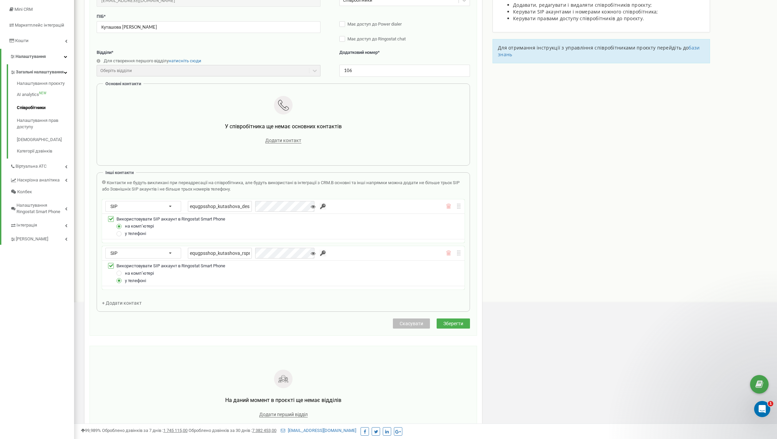
click at [449, 326] on span "Зберегти" at bounding box center [453, 323] width 20 height 5
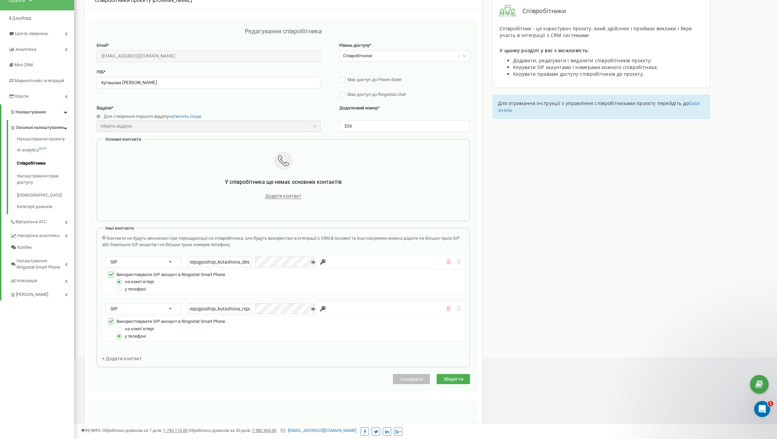
scroll to position [0, 0]
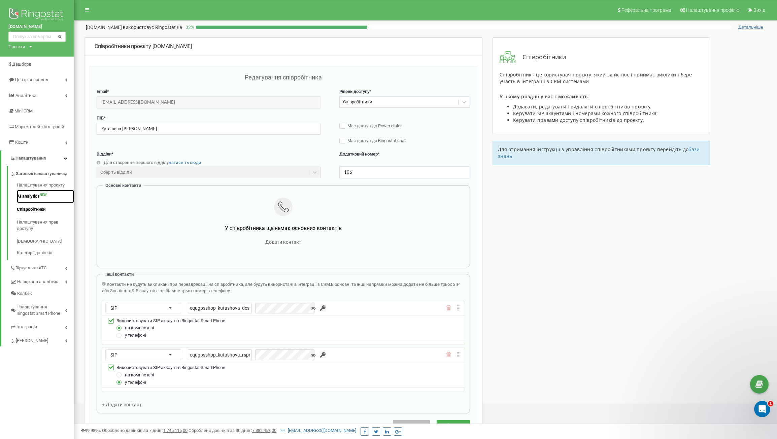
click at [34, 202] on link "AI analytics NEW" at bounding box center [45, 196] width 57 height 13
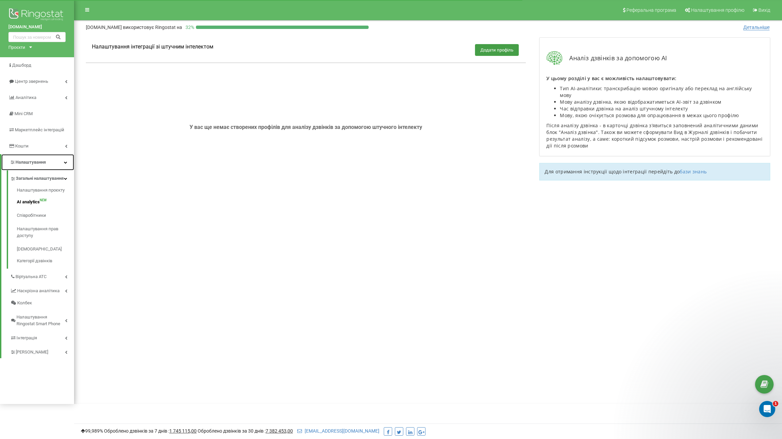
click at [33, 159] on span "Налаштування" at bounding box center [28, 162] width 36 height 7
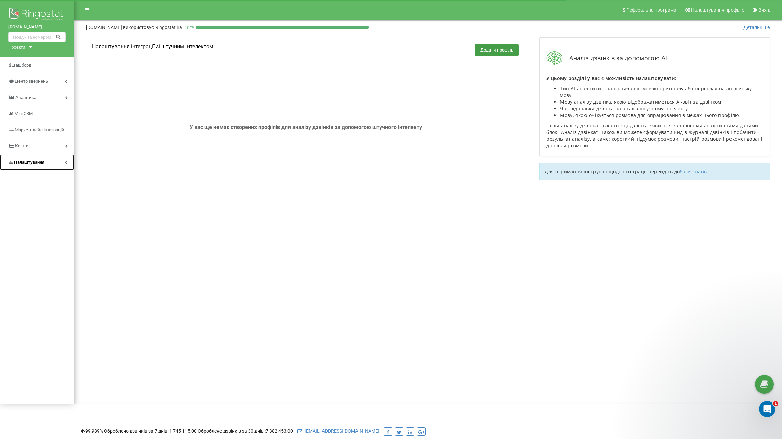
click at [33, 159] on span "Налаштування" at bounding box center [26, 162] width 36 height 7
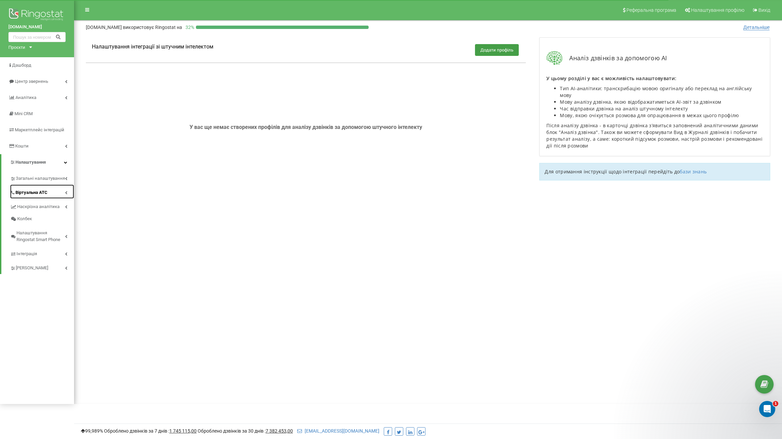
click at [30, 192] on span "Віртуальна АТС" at bounding box center [31, 192] width 32 height 7
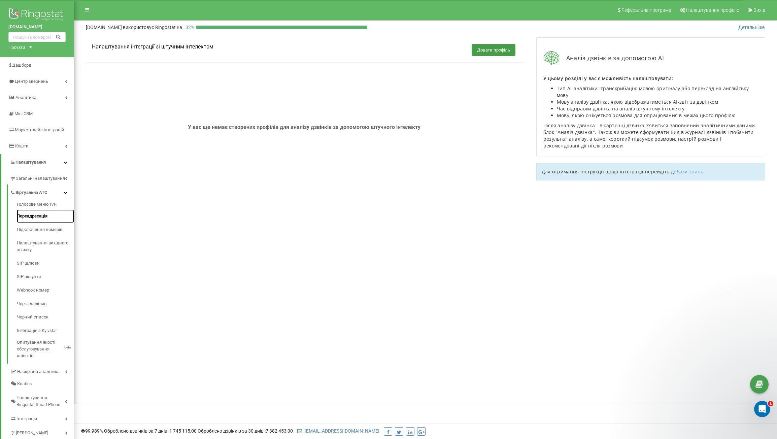
click at [36, 216] on link "Переадресація" at bounding box center [45, 215] width 57 height 13
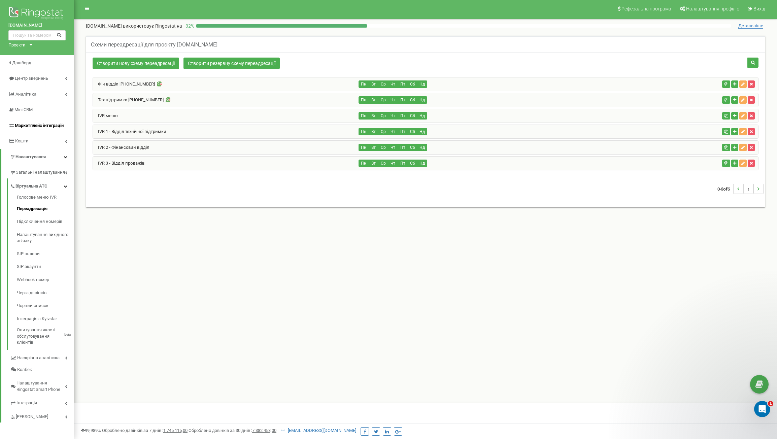
scroll to position [2, 0]
click at [39, 156] on span "Налаштування" at bounding box center [30, 156] width 30 height 5
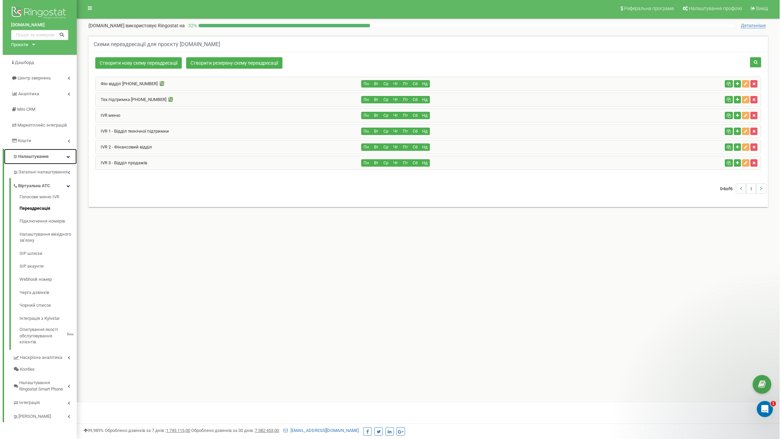
scroll to position [0, 0]
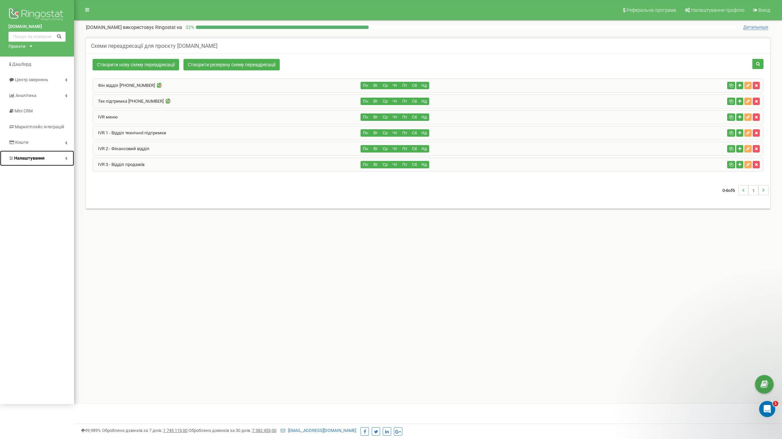
click at [39, 156] on span "Налаштування" at bounding box center [29, 158] width 30 height 5
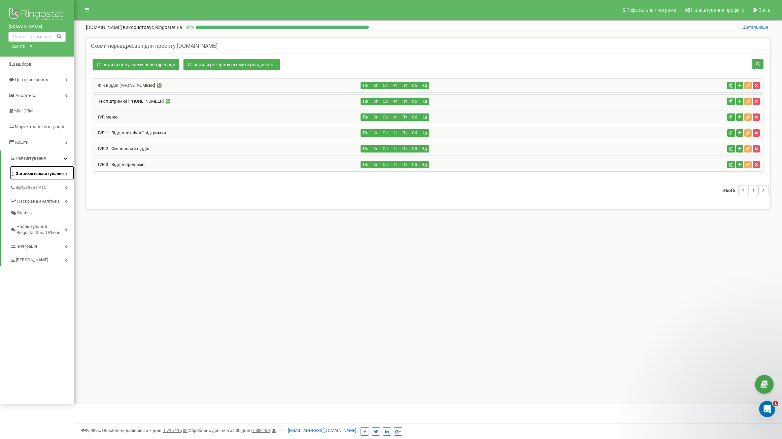
click at [34, 175] on span "Загальні налаштування" at bounding box center [40, 174] width 48 height 6
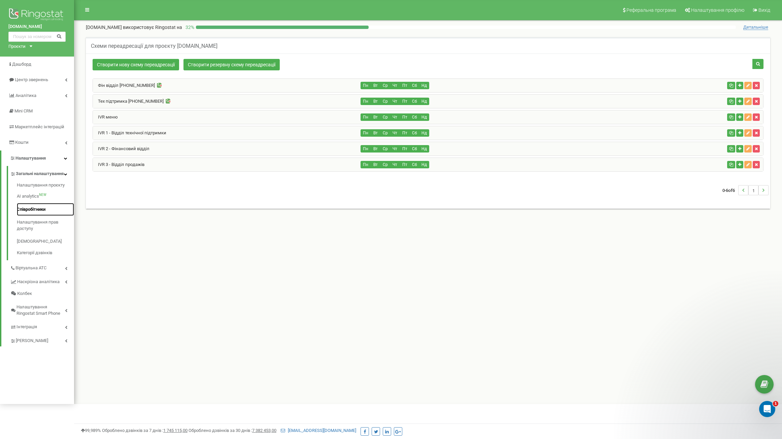
click at [30, 212] on link "Співробітники" at bounding box center [45, 209] width 57 height 13
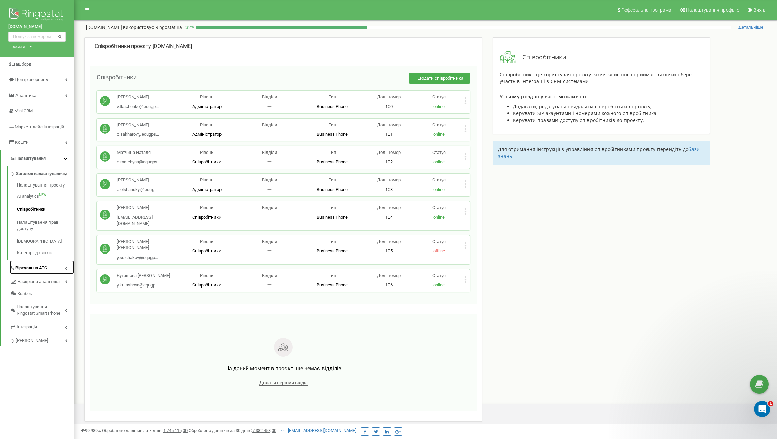
click at [54, 271] on link "Віртуальна АТС" at bounding box center [42, 267] width 64 height 14
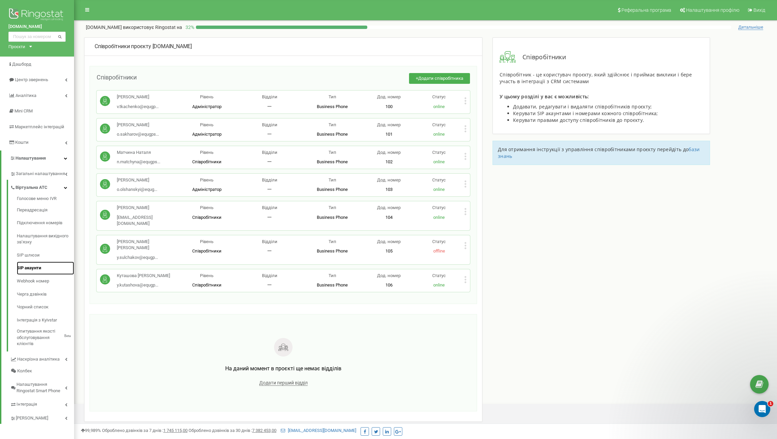
click at [35, 267] on link "SIP акаунти" at bounding box center [45, 268] width 57 height 13
